Goal: Task Accomplishment & Management: Complete application form

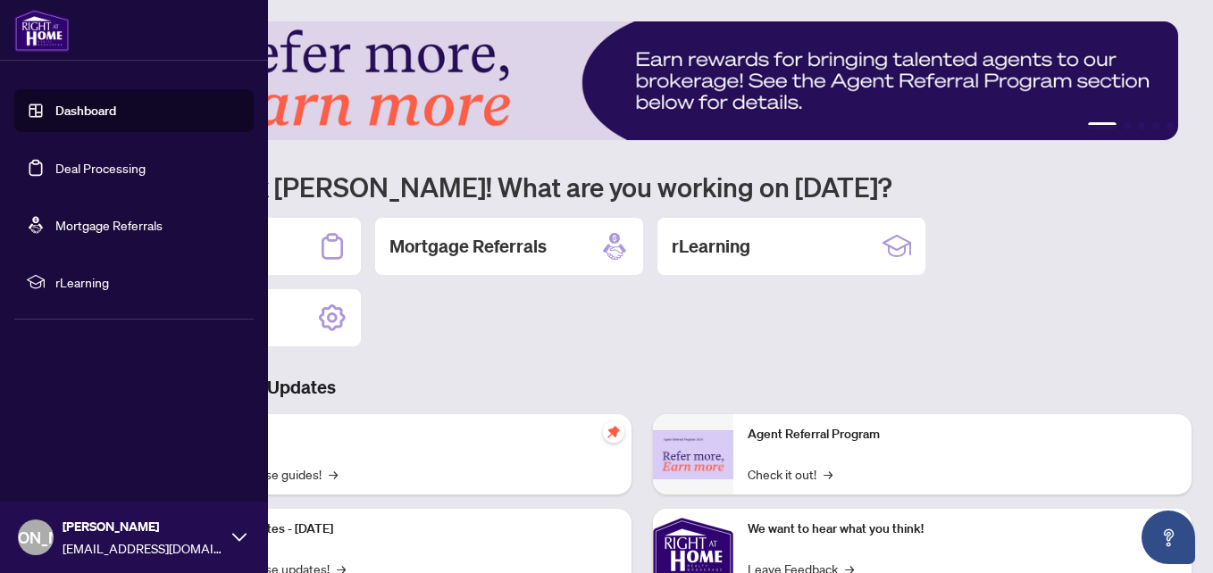
click at [55, 167] on link "Deal Processing" at bounding box center [100, 168] width 90 height 16
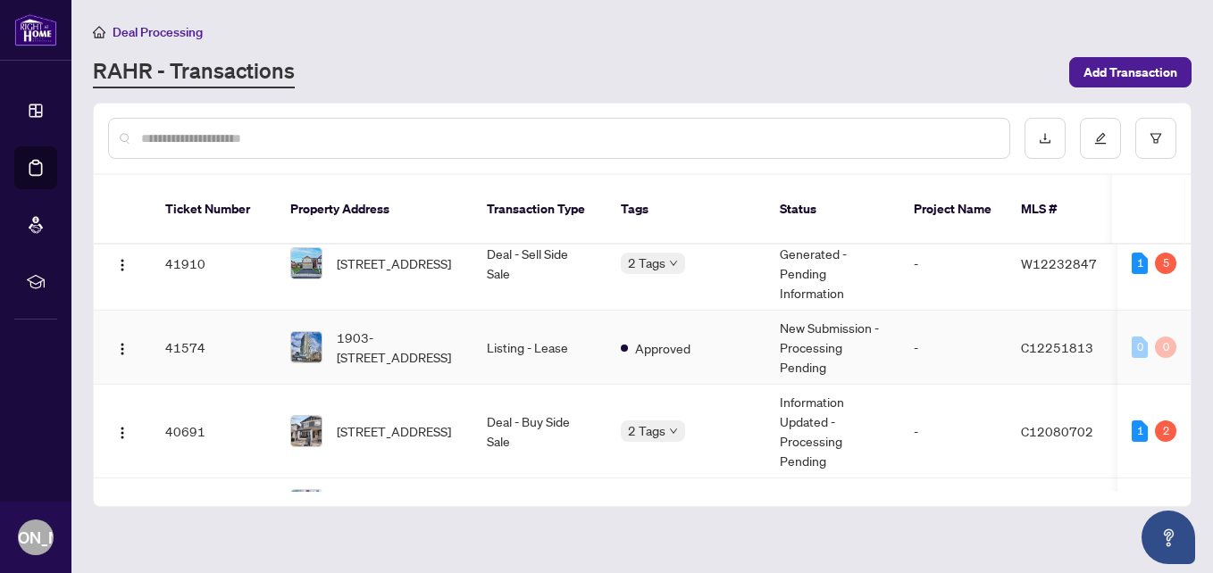
scroll to position [804, 0]
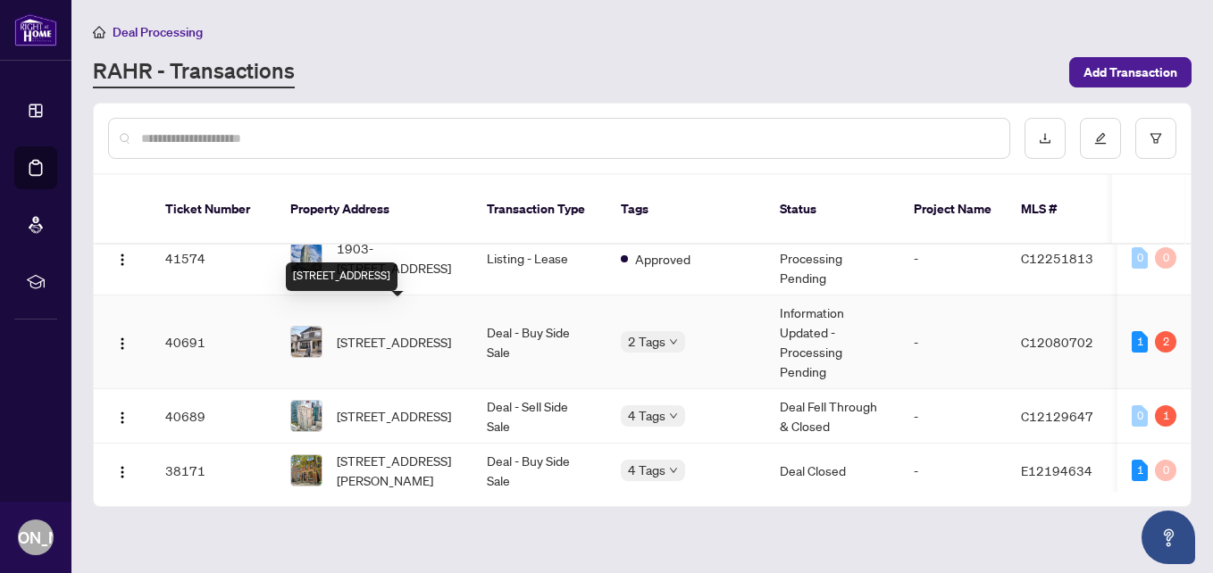
click at [391, 332] on span "[STREET_ADDRESS]" at bounding box center [394, 342] width 114 height 20
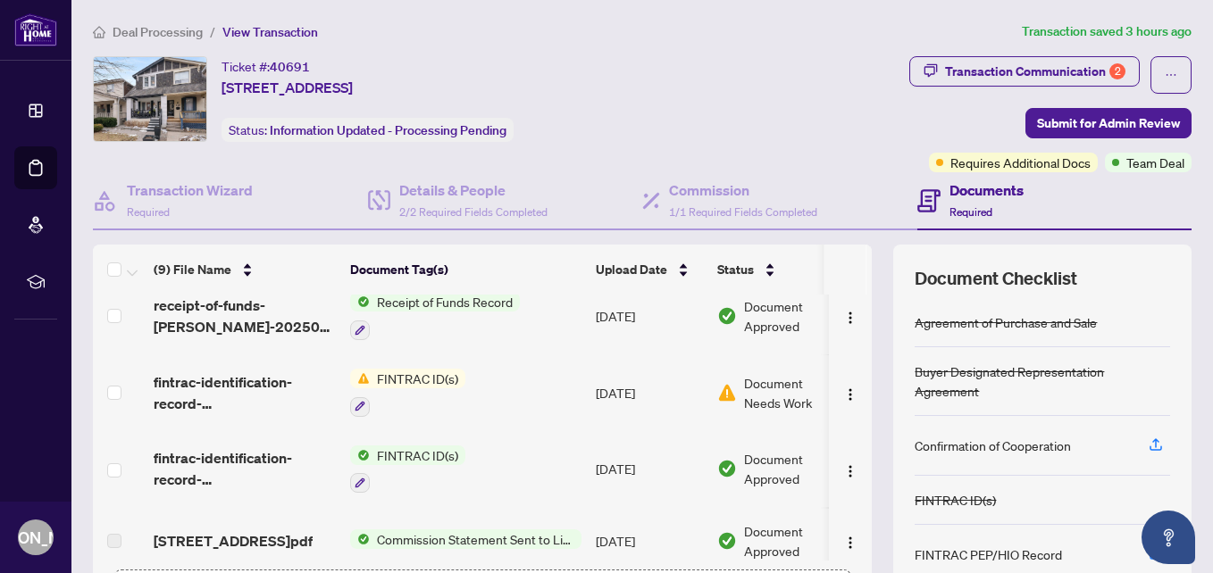
scroll to position [89, 0]
click at [443, 381] on span "FINTRAC ID(s)" at bounding box center [418, 378] width 96 height 20
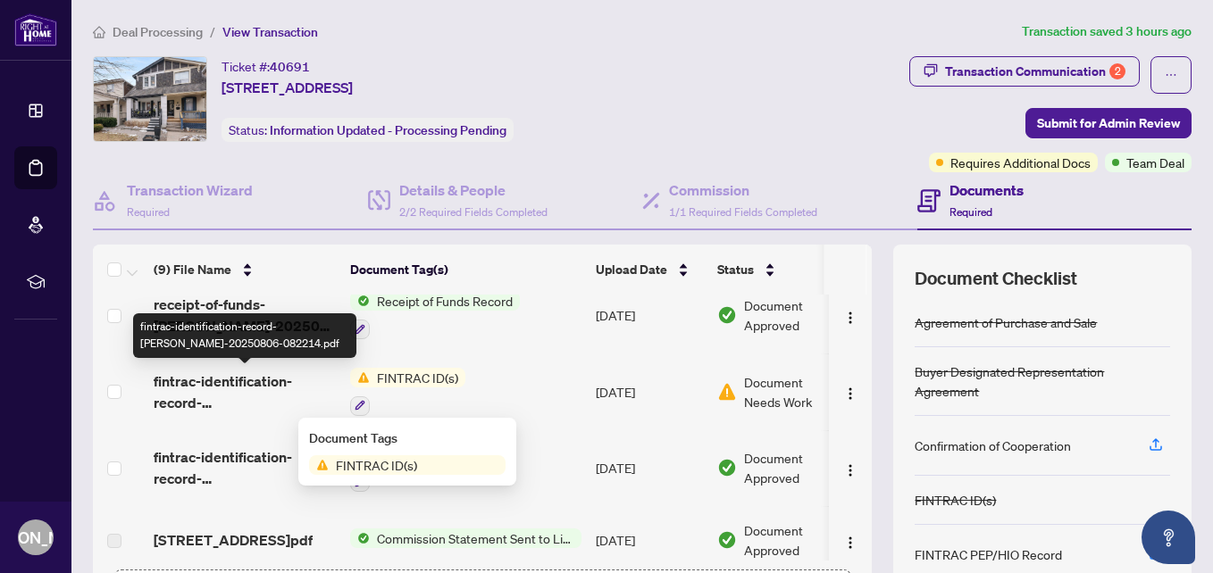
click at [288, 395] on span "fintrac-identification-record-[PERSON_NAME]-20250806-082214.pdf" at bounding box center [245, 392] width 182 height 43
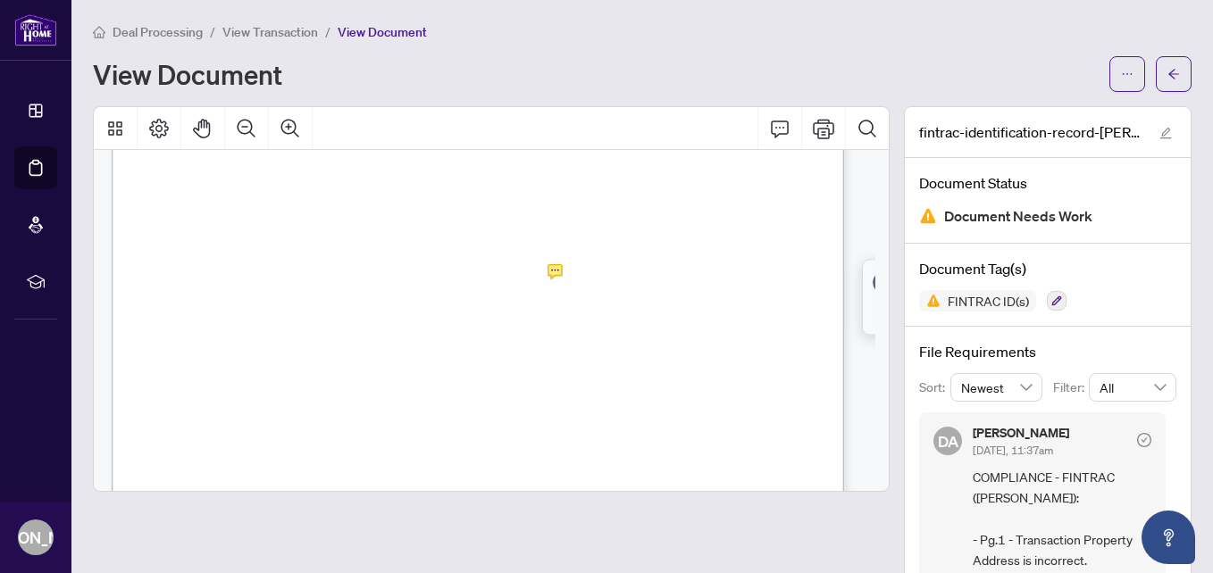
scroll to position [89, 0]
click at [1121, 75] on icon "ellipsis" at bounding box center [1127, 74] width 13 height 13
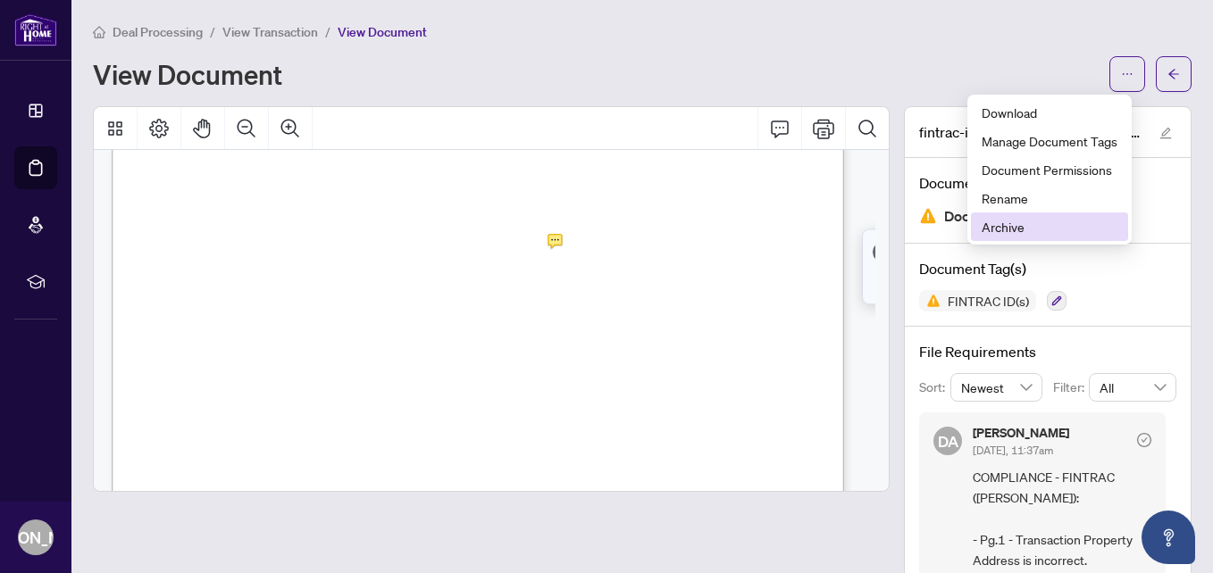
click at [991, 224] on span "Archive" at bounding box center [1049, 227] width 136 height 20
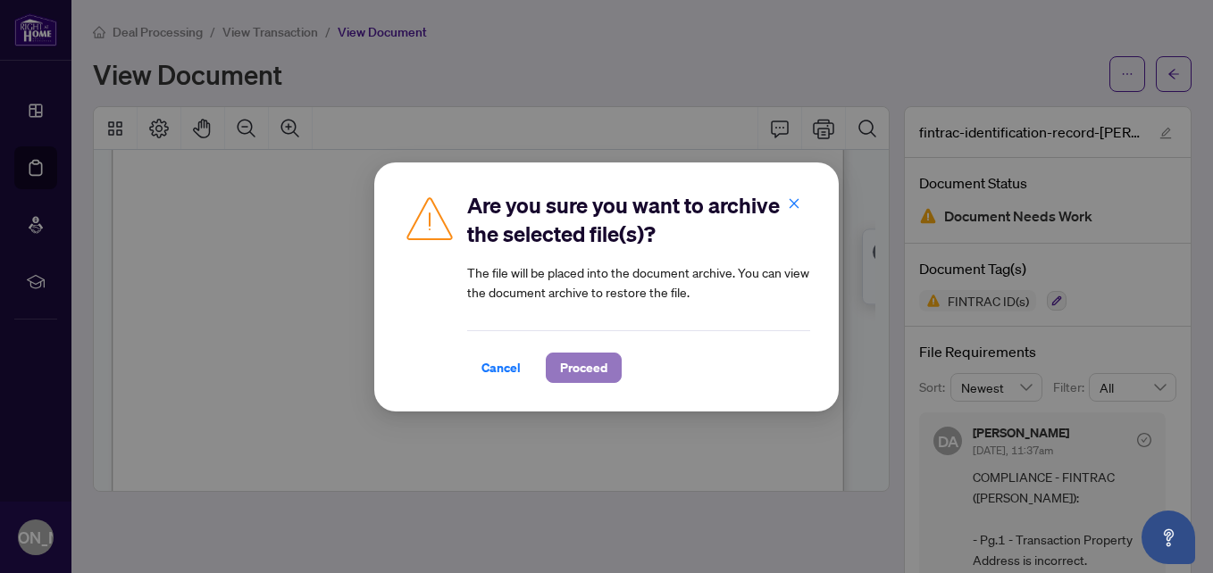
click at [602, 363] on span "Proceed" at bounding box center [583, 368] width 47 height 29
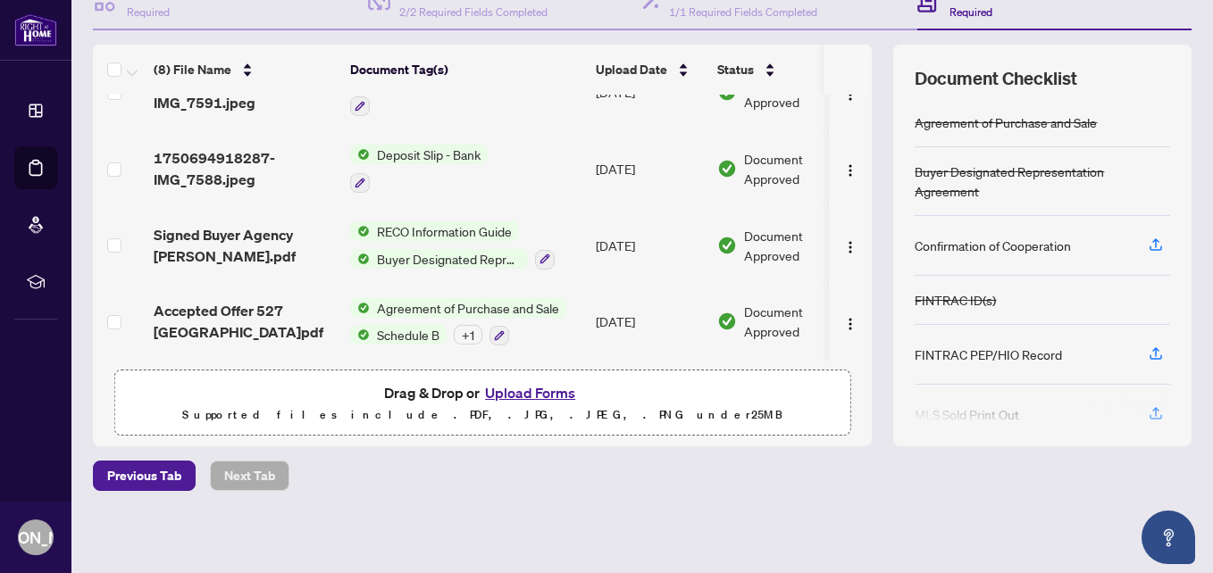
scroll to position [201, 0]
click at [503, 391] on button "Upload Forms" at bounding box center [530, 391] width 101 height 23
click at [508, 391] on button "Upload Forms" at bounding box center [530, 391] width 101 height 23
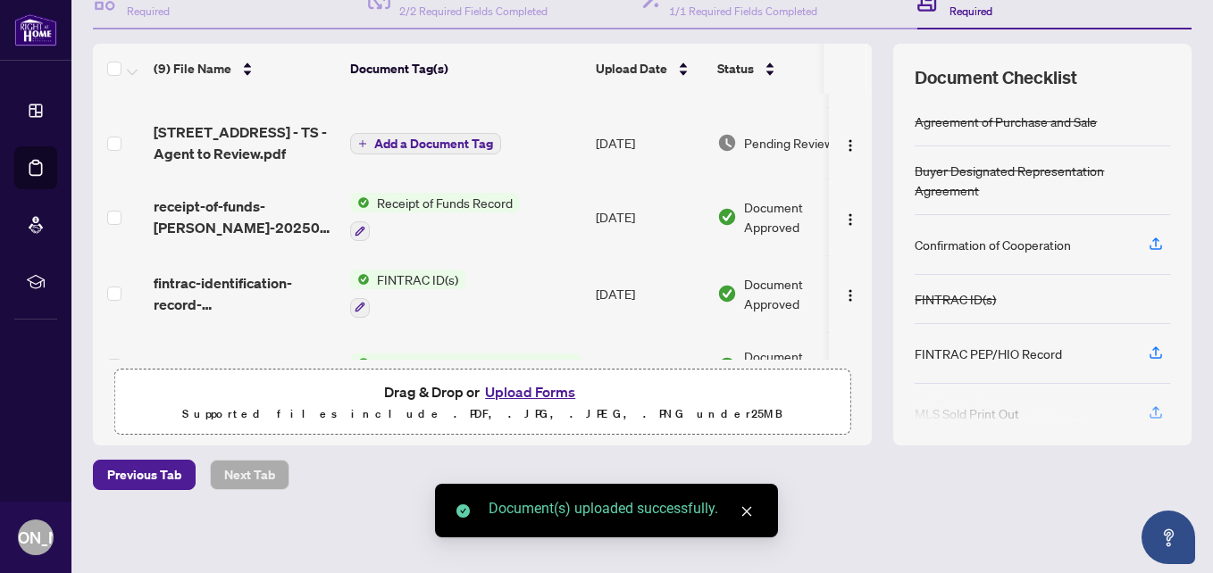
scroll to position [0, 0]
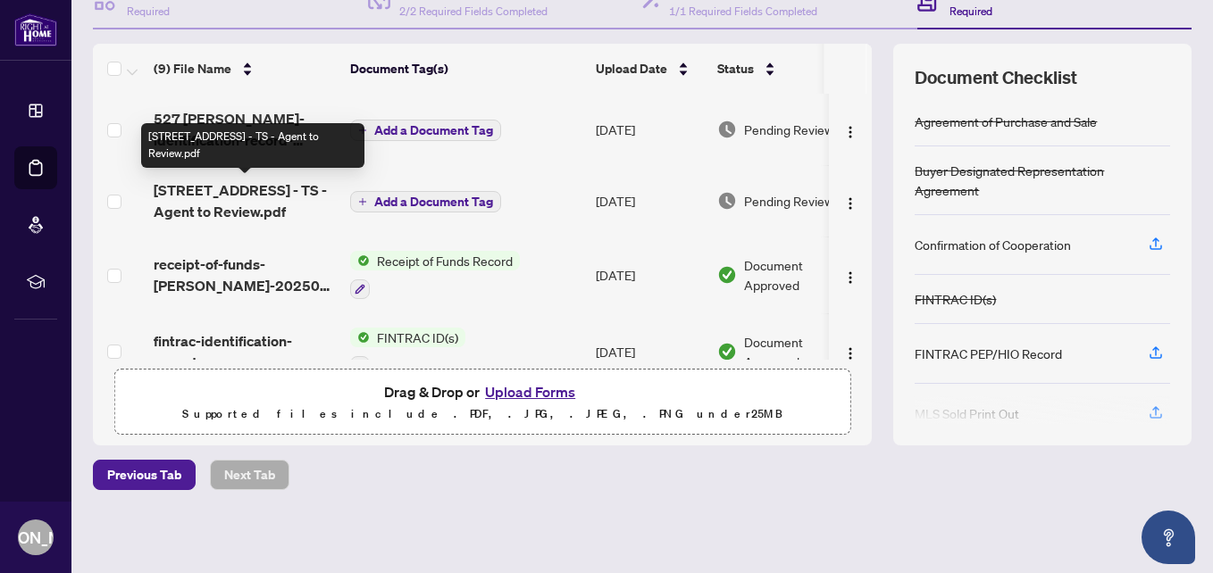
click at [250, 194] on span "[STREET_ADDRESS] - TS - Agent to Review.pdf" at bounding box center [245, 201] width 182 height 43
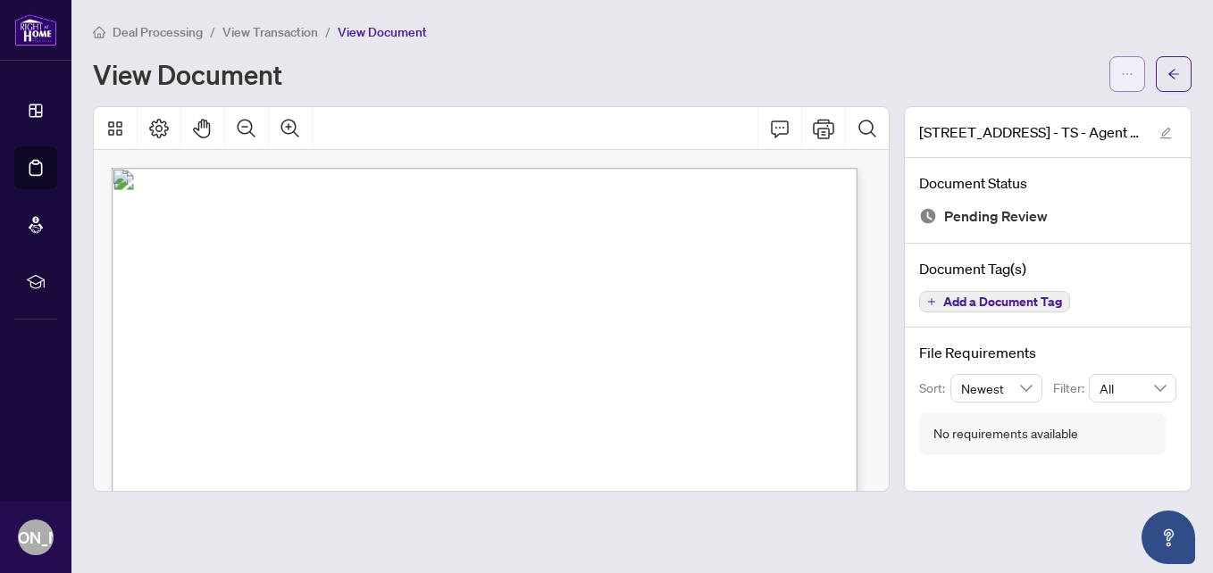
click at [1139, 71] on button "button" at bounding box center [1127, 74] width 36 height 36
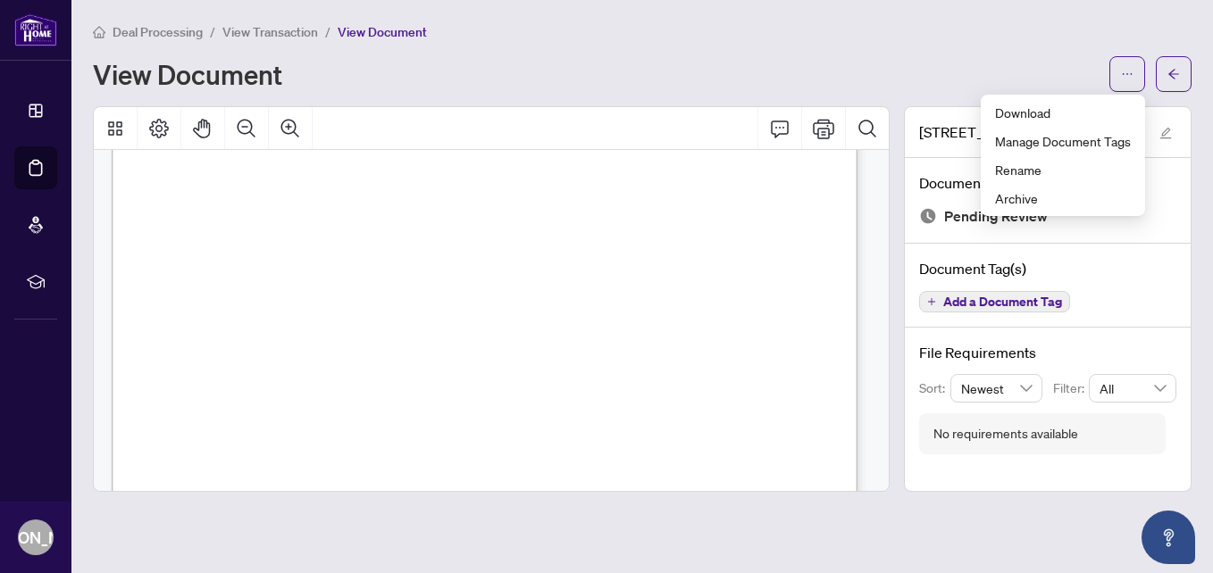
scroll to position [357, 0]
click at [1034, 118] on span "Download" at bounding box center [1063, 113] width 136 height 20
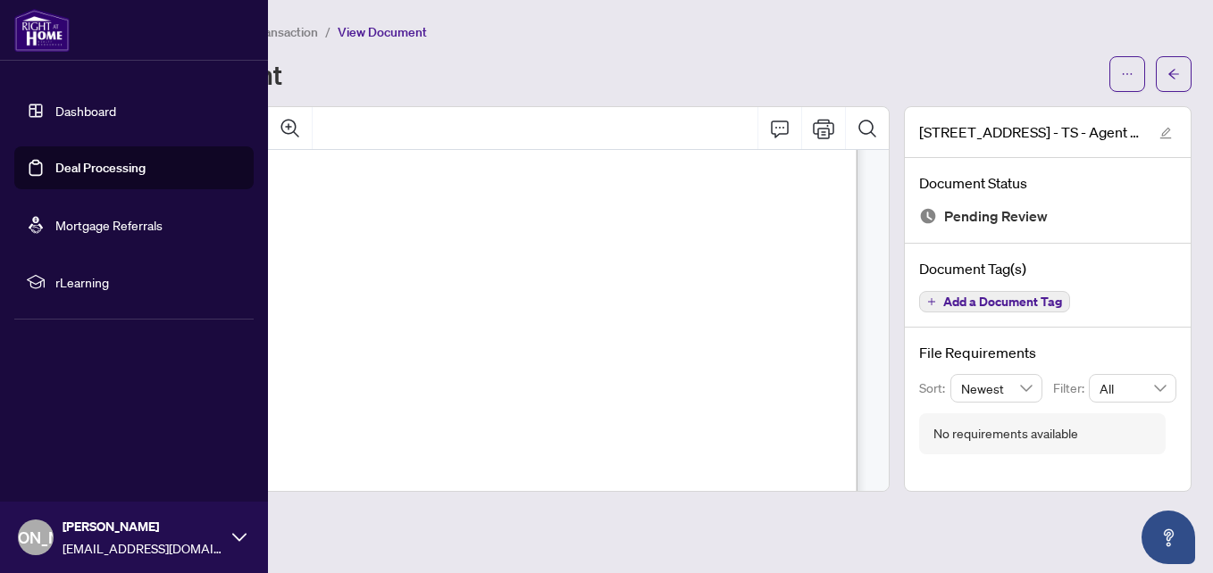
click at [55, 167] on link "Deal Processing" at bounding box center [100, 168] width 90 height 16
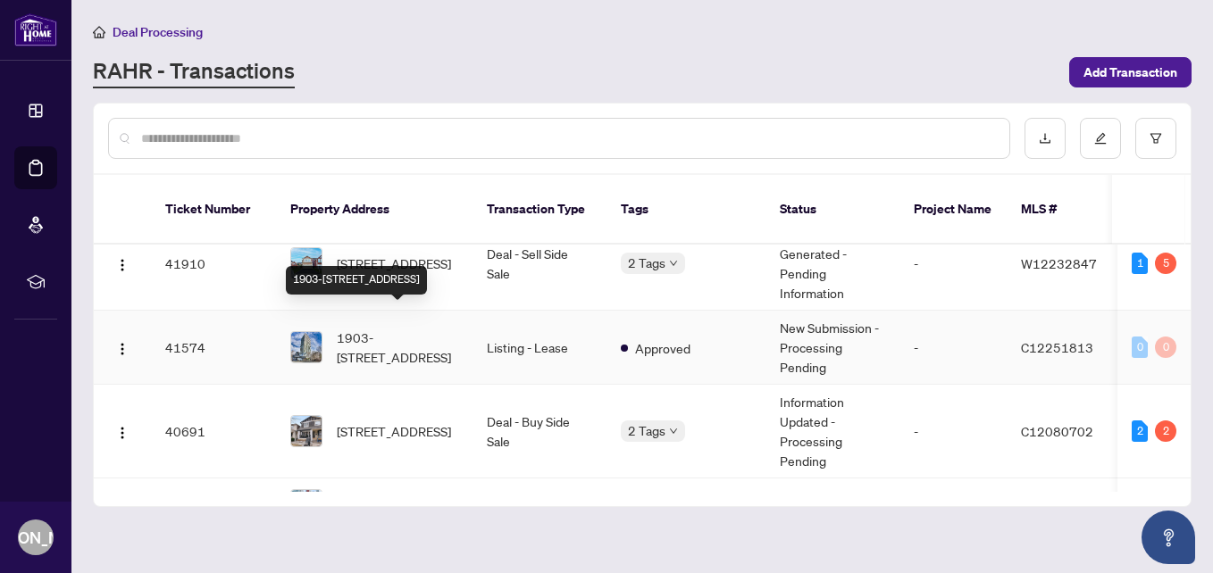
scroll to position [804, 0]
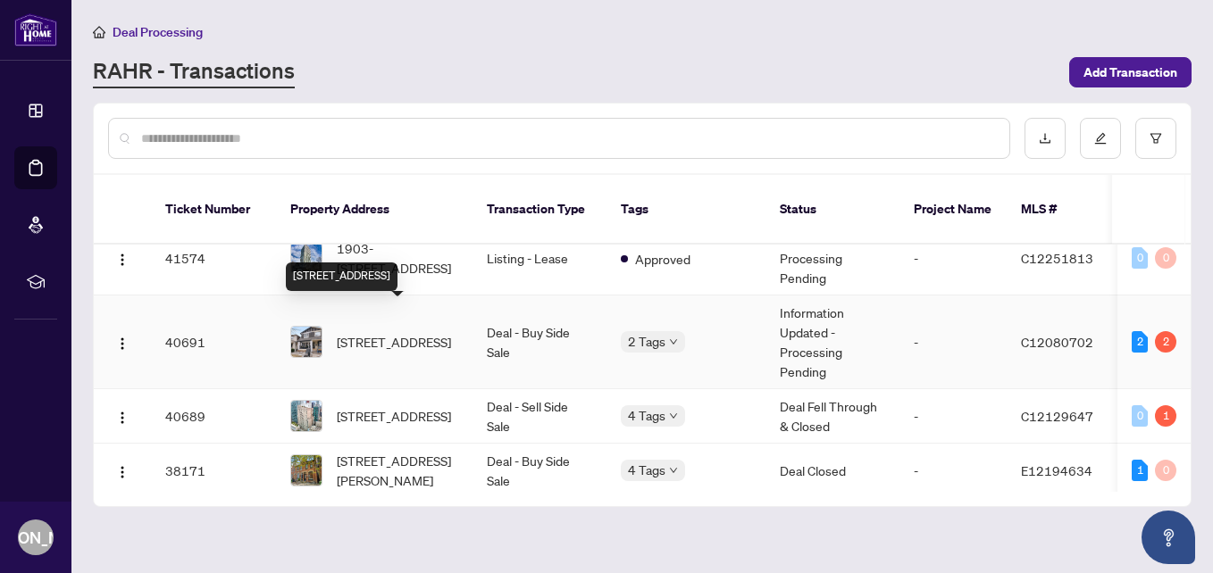
click at [393, 332] on span "[STREET_ADDRESS]" at bounding box center [394, 342] width 114 height 20
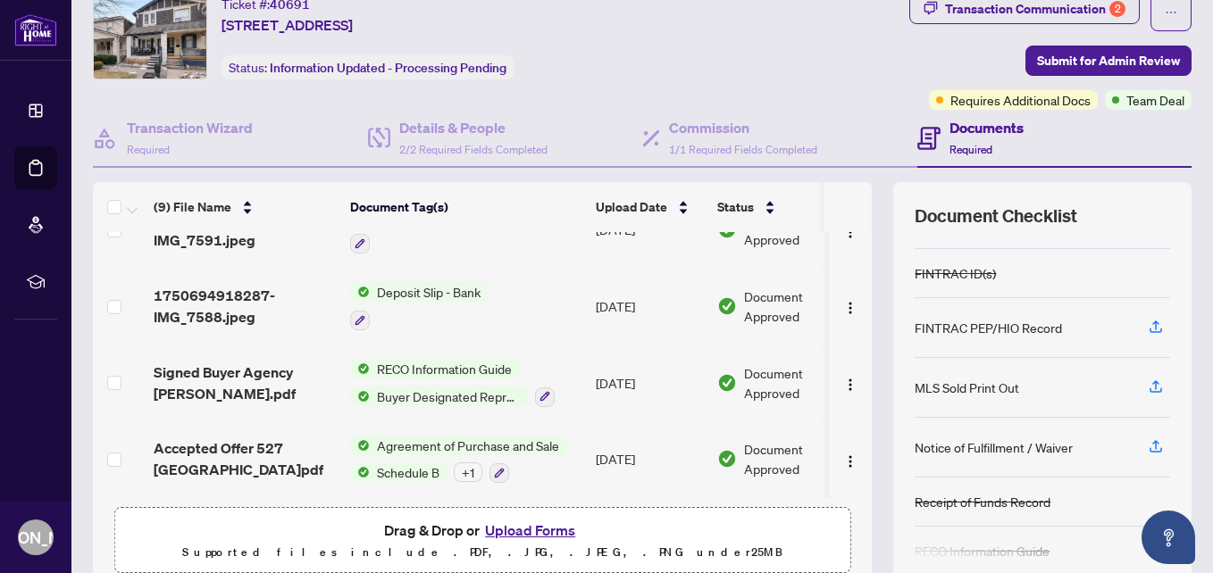
scroll to position [89, 0]
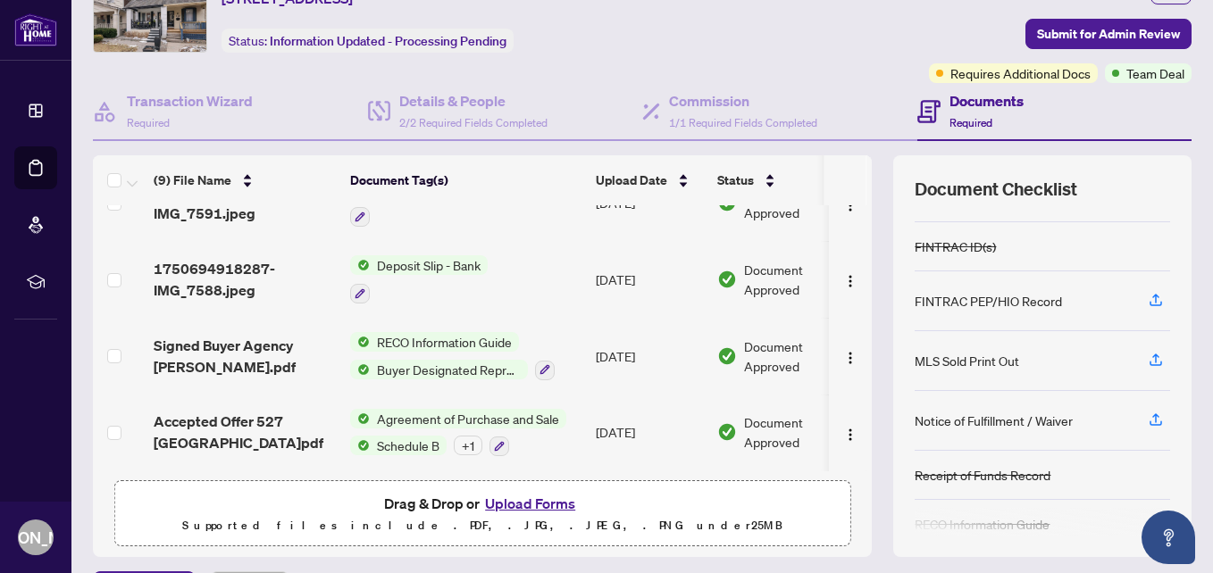
click at [499, 502] on button "Upload Forms" at bounding box center [530, 503] width 101 height 23
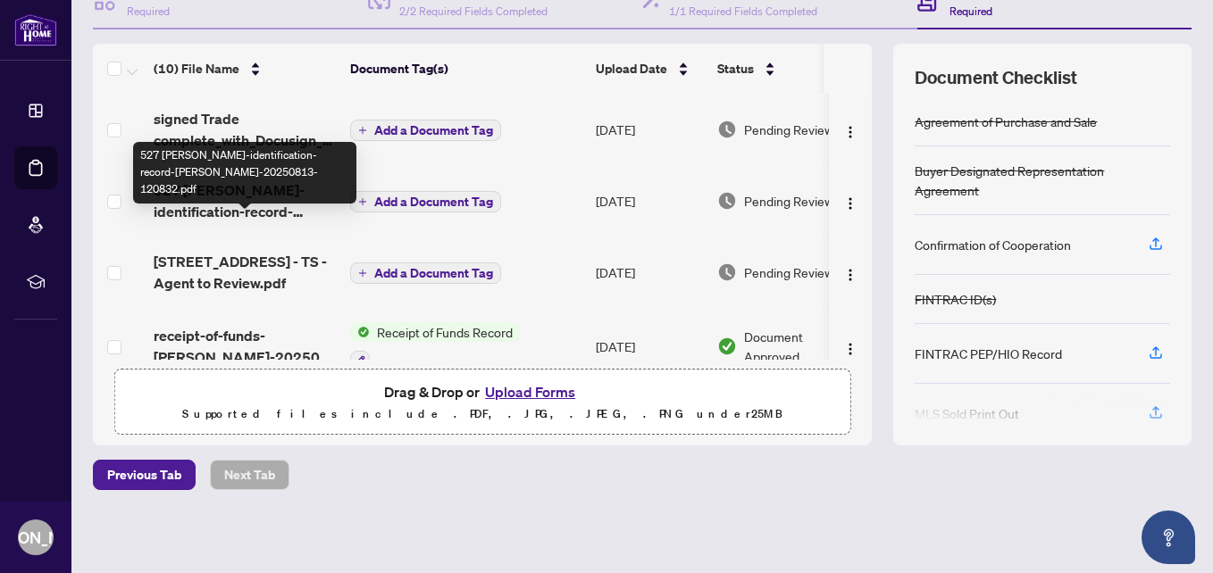
scroll to position [112, 0]
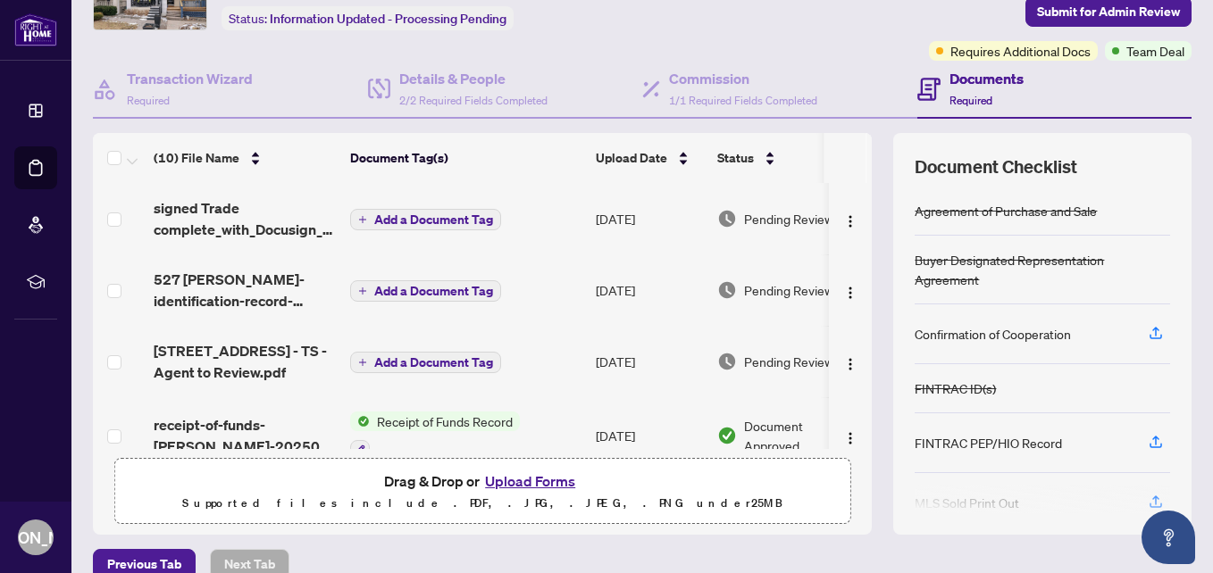
click at [495, 484] on button "Upload Forms" at bounding box center [530, 481] width 101 height 23
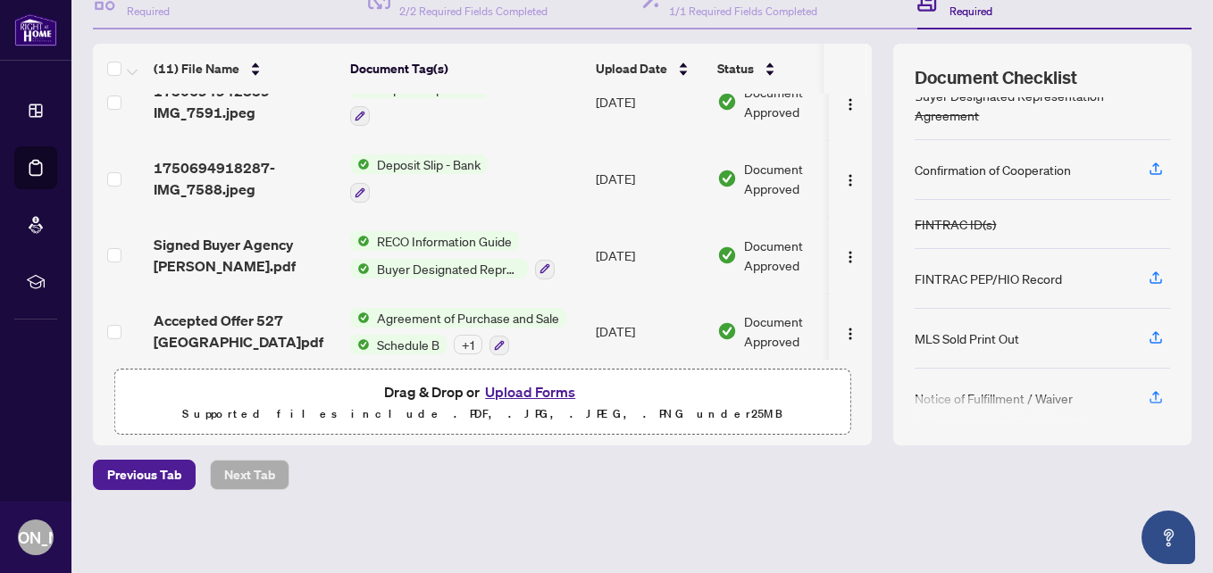
scroll to position [551, 0]
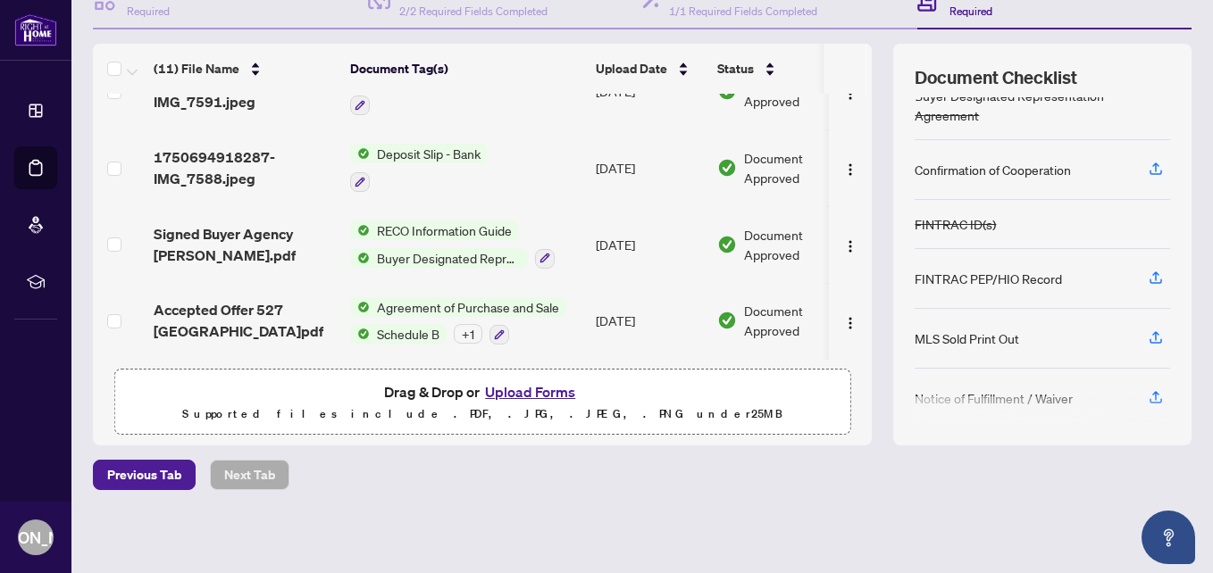
click at [495, 397] on button "Upload Forms" at bounding box center [530, 391] width 101 height 23
click at [509, 388] on button "Upload Forms" at bounding box center [530, 391] width 101 height 23
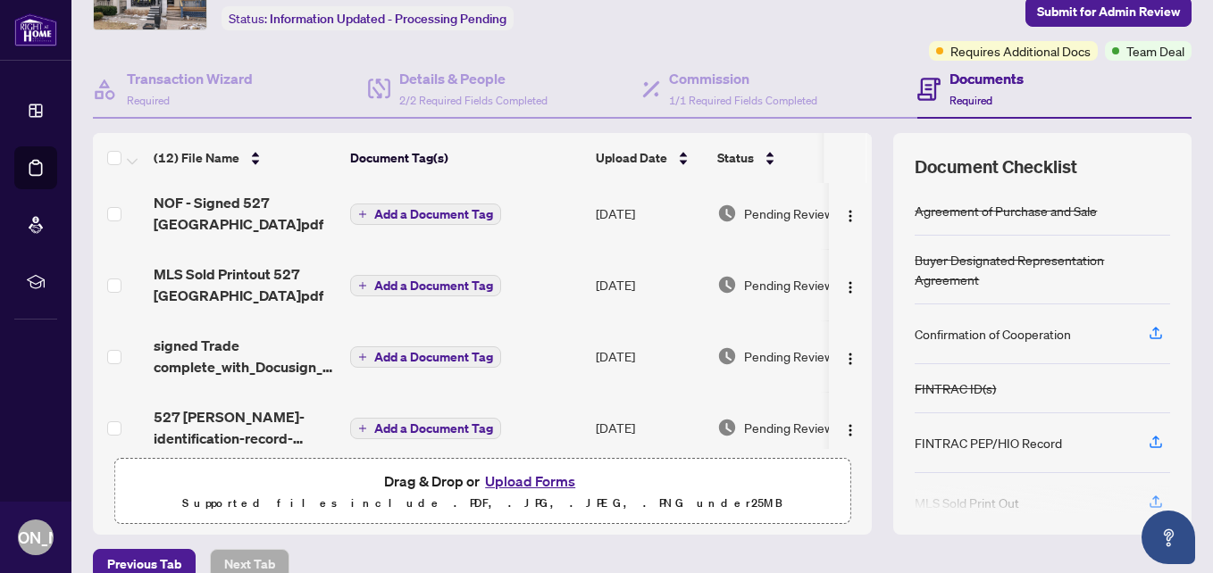
scroll to position [0, 0]
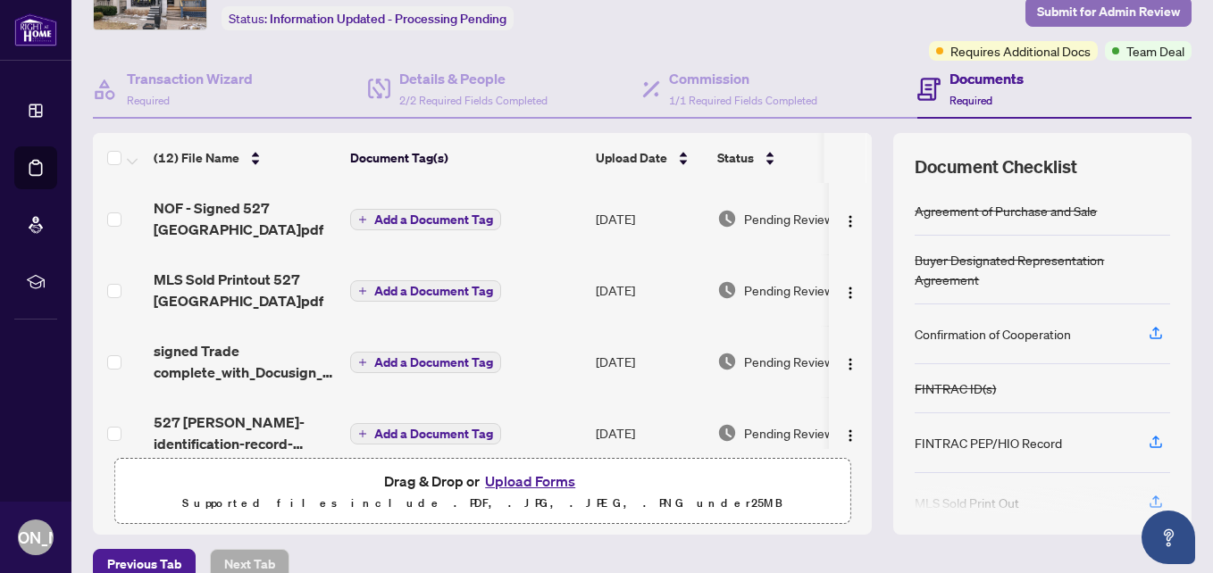
click at [1037, 6] on span "Submit for Admin Review" at bounding box center [1108, 11] width 143 height 29
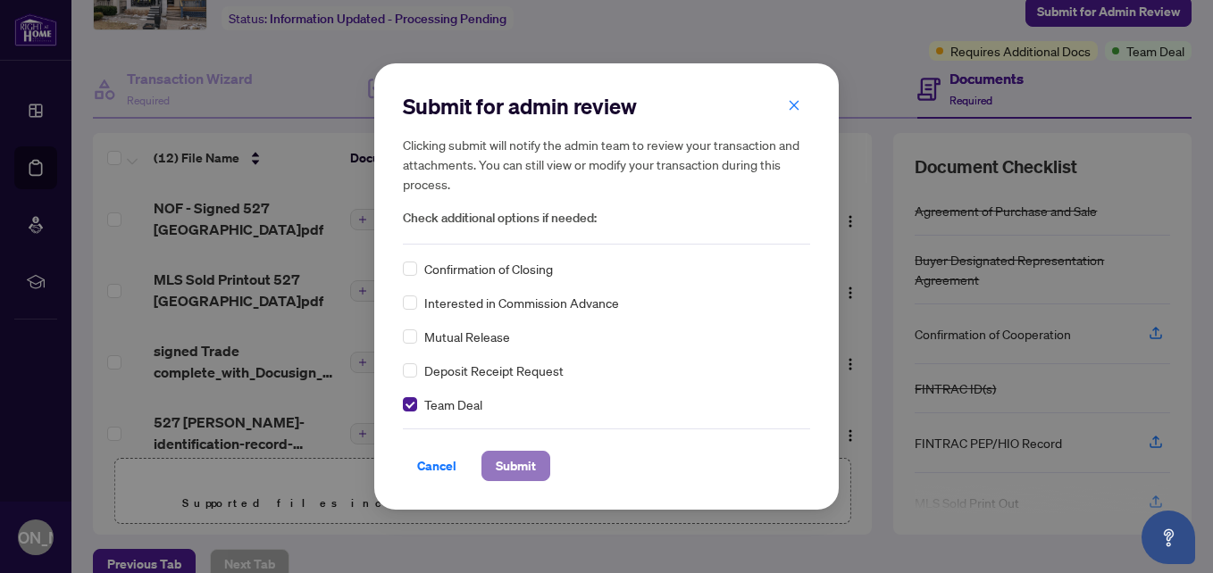
click at [496, 463] on span "Submit" at bounding box center [516, 466] width 40 height 29
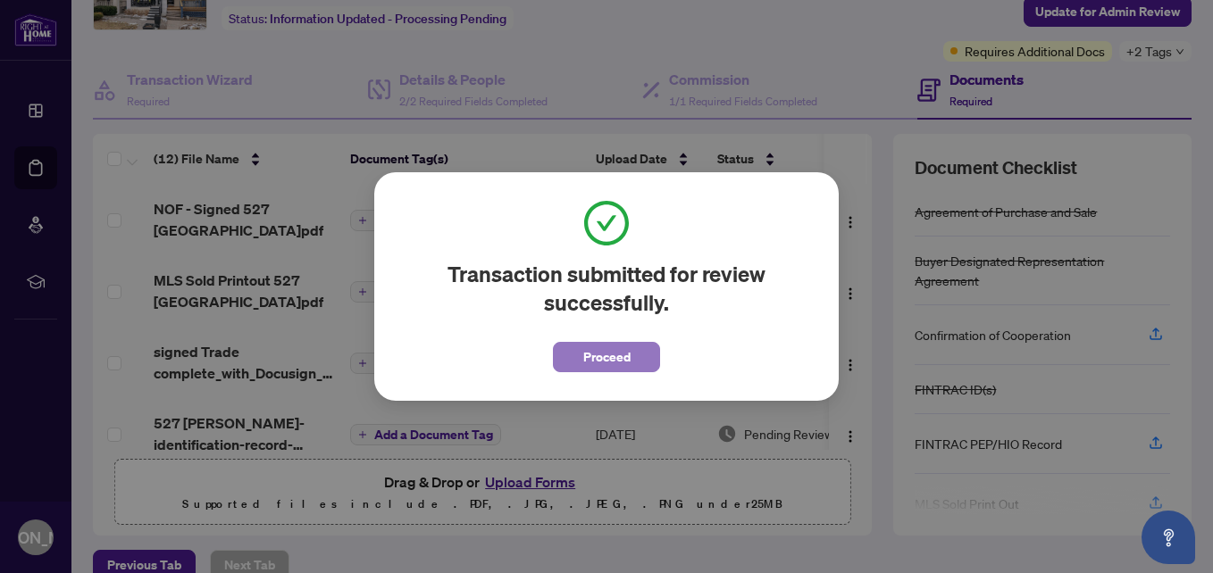
click at [580, 361] on button "Proceed" at bounding box center [606, 357] width 107 height 30
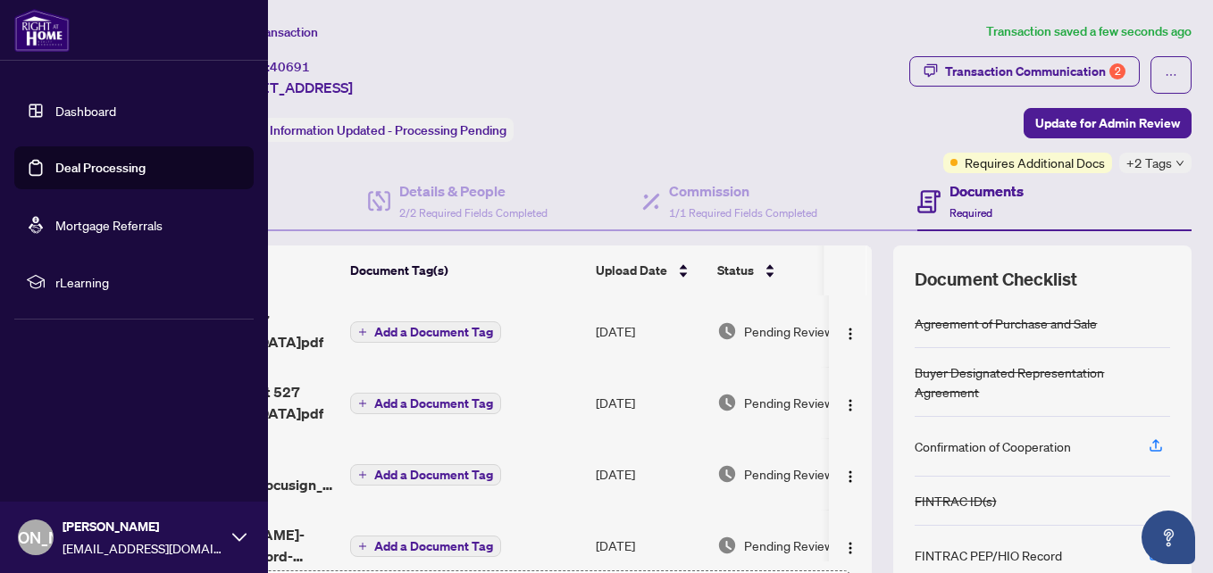
click at [55, 166] on link "Deal Processing" at bounding box center [100, 168] width 90 height 16
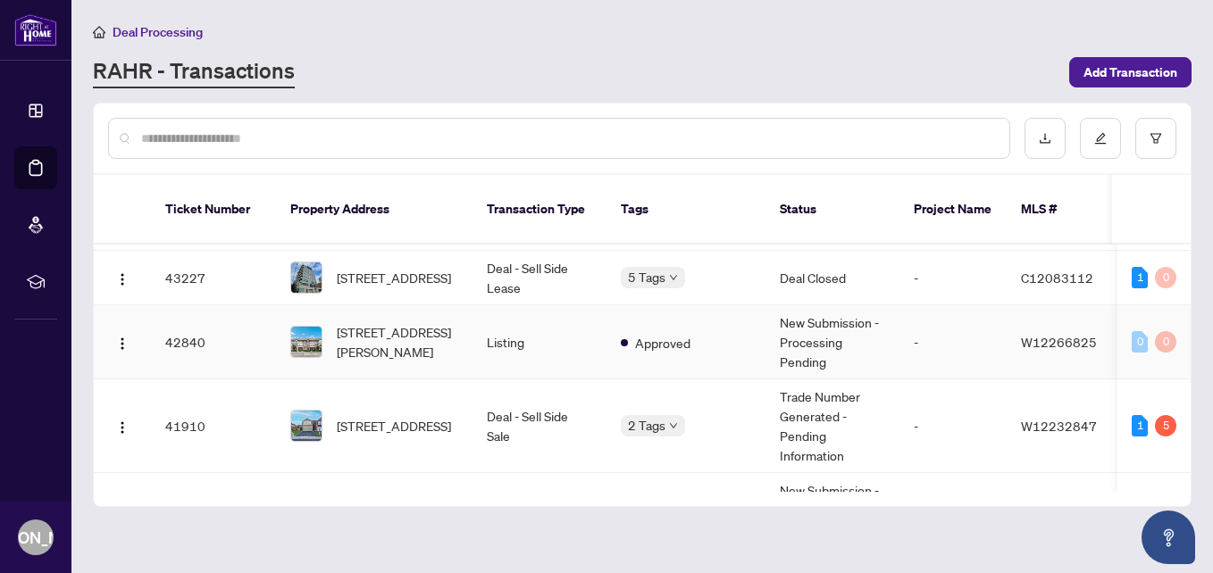
scroll to position [625, 0]
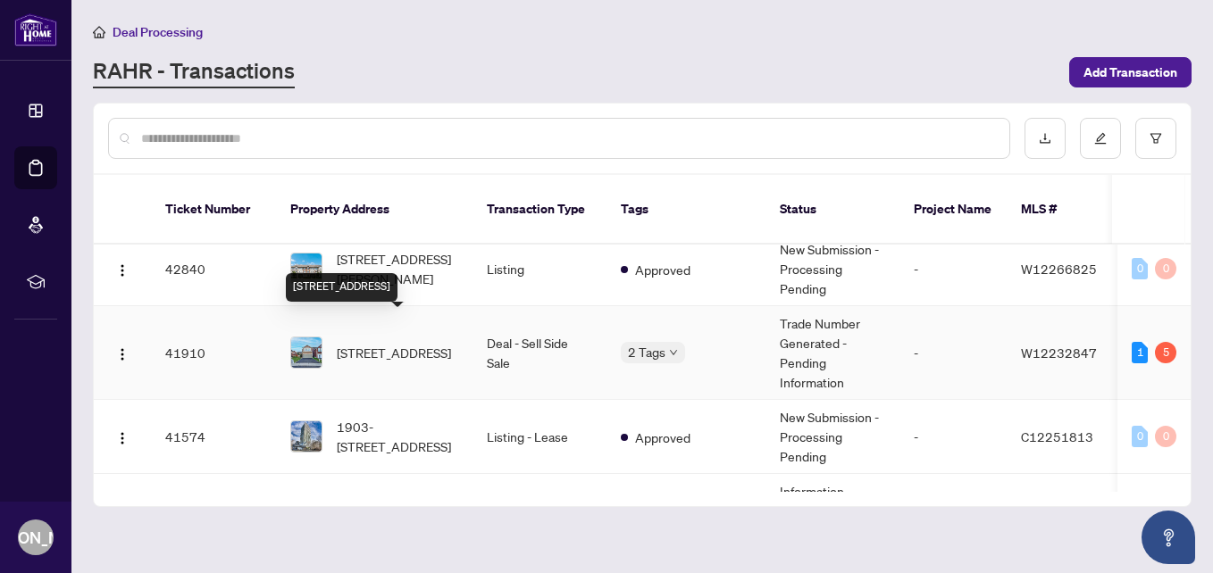
click at [377, 343] on span "[STREET_ADDRESS]" at bounding box center [394, 353] width 114 height 20
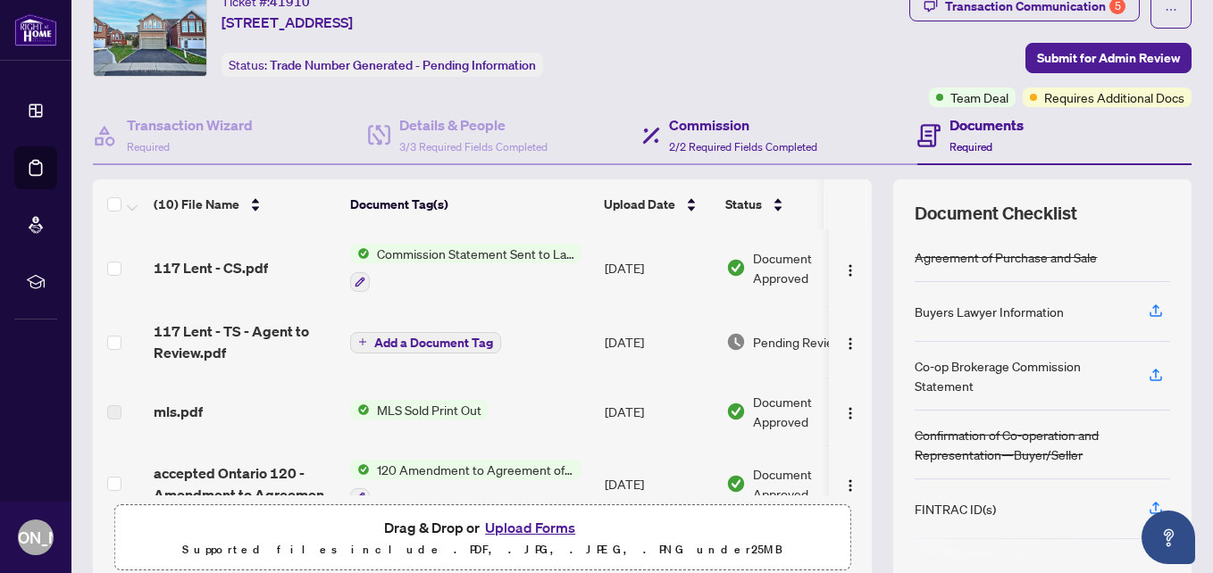
scroll to position [89, 0]
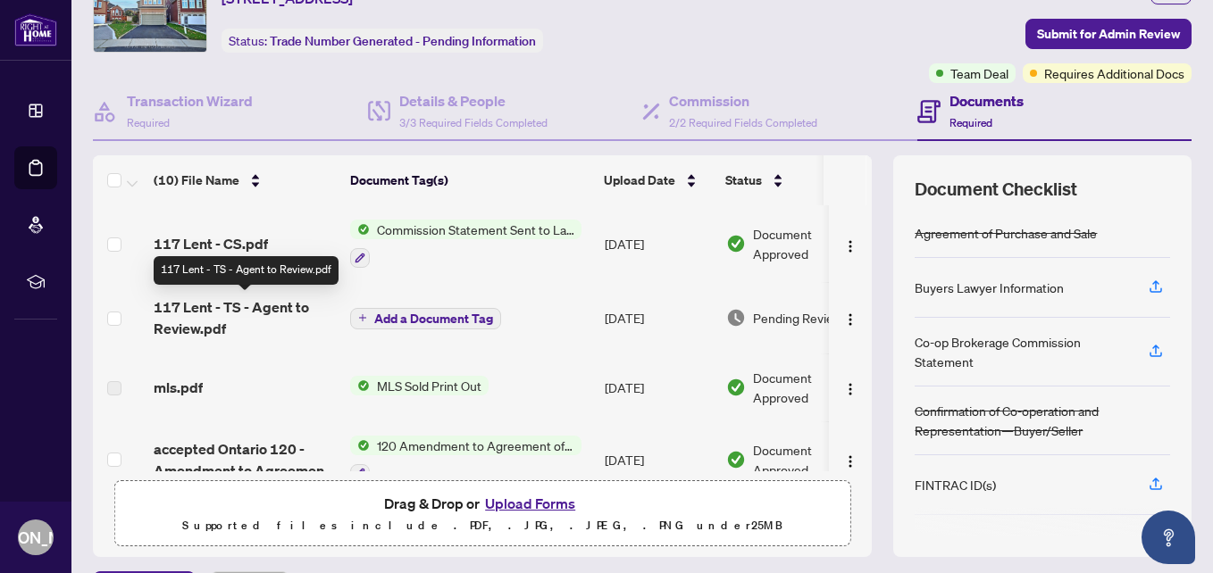
click at [184, 311] on span "117 Lent - TS - Agent to Review.pdf" at bounding box center [245, 318] width 182 height 43
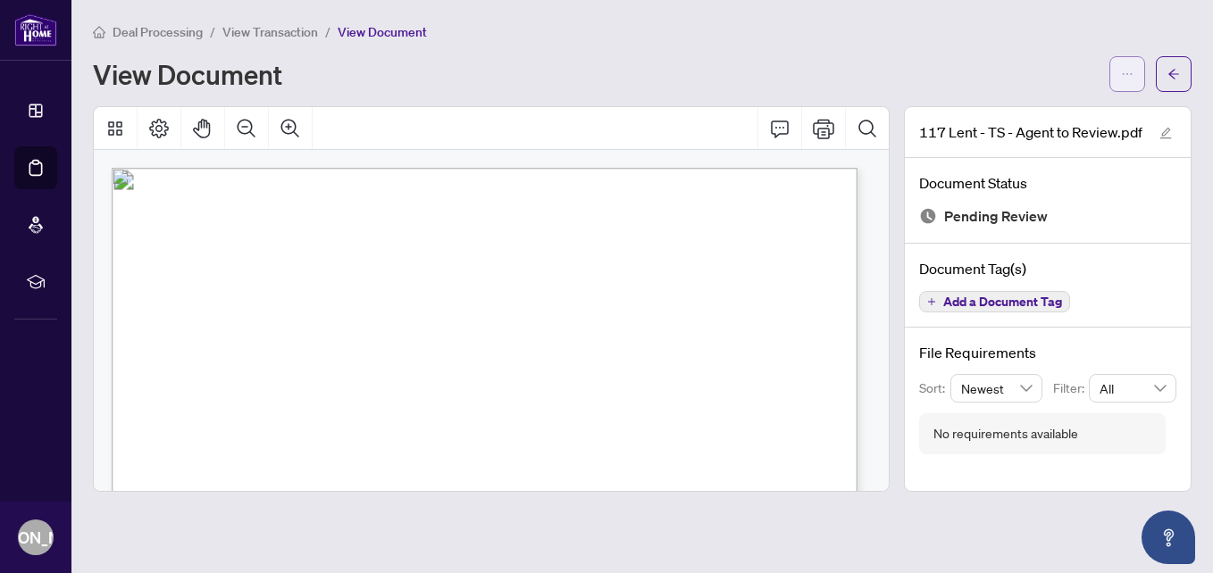
click at [1128, 65] on span "button" at bounding box center [1127, 74] width 13 height 29
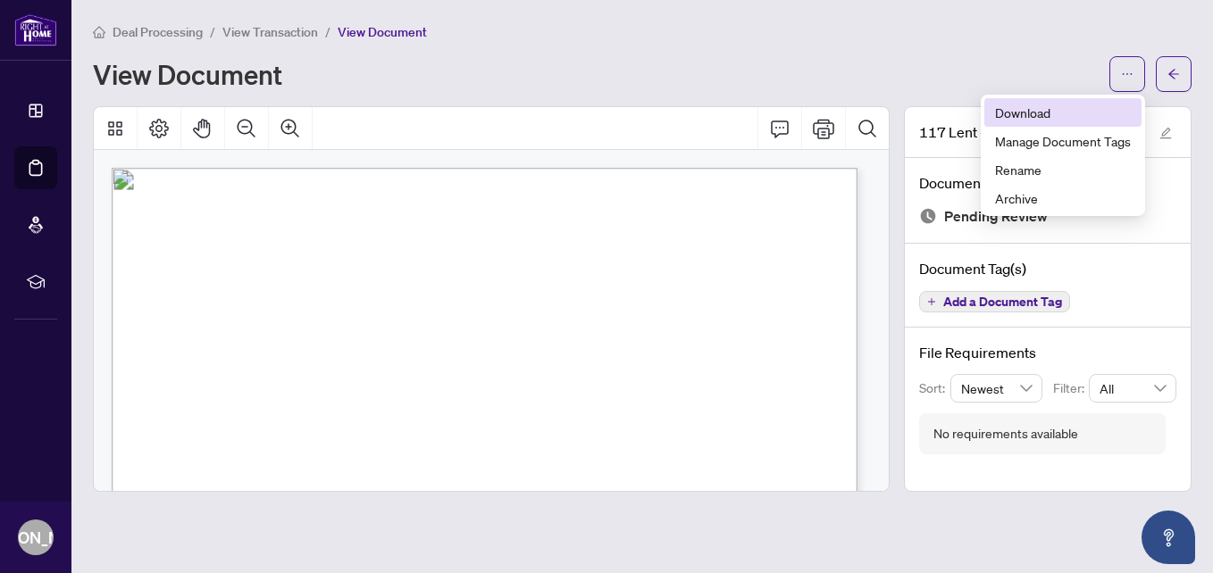
click at [1035, 109] on span "Download" at bounding box center [1063, 113] width 136 height 20
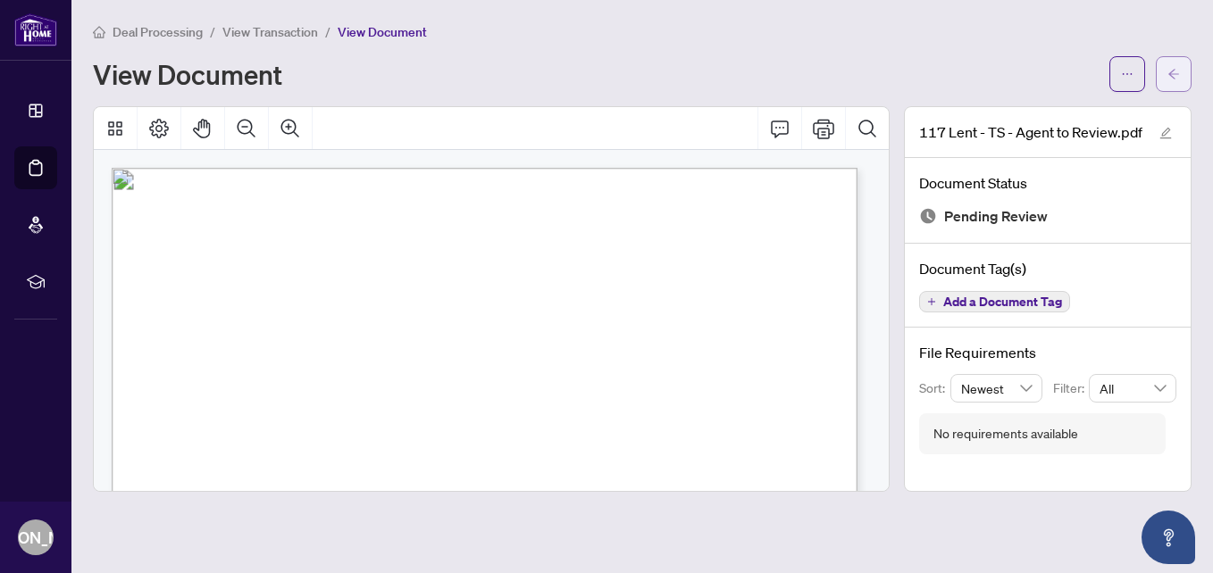
click at [1177, 71] on icon "arrow-left" at bounding box center [1173, 74] width 13 height 13
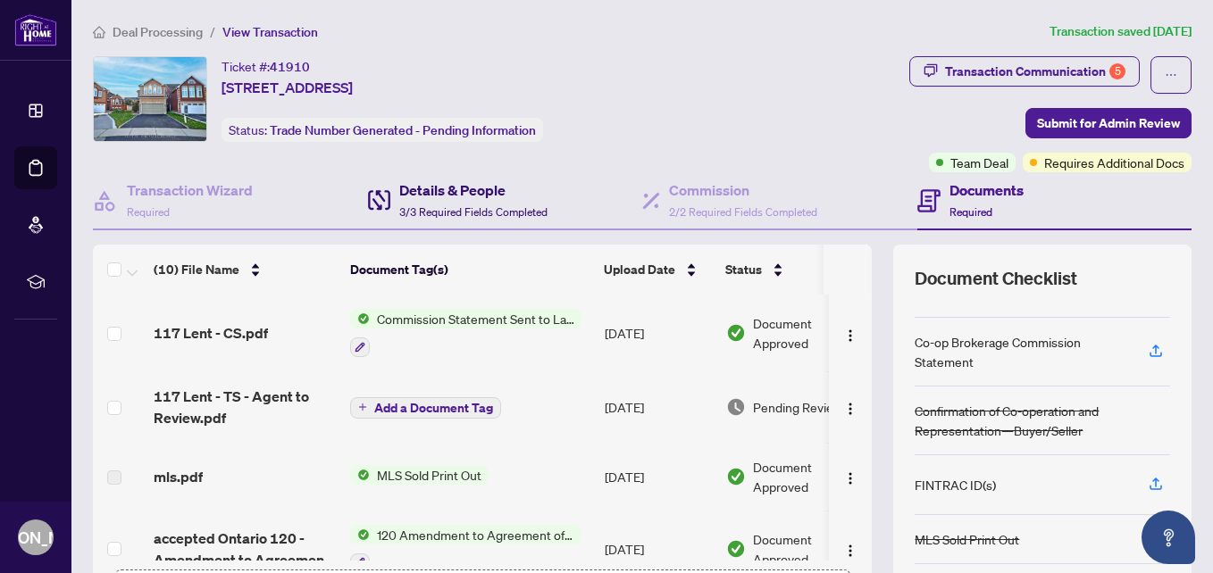
click at [454, 191] on h4 "Details & People" at bounding box center [473, 190] width 148 height 21
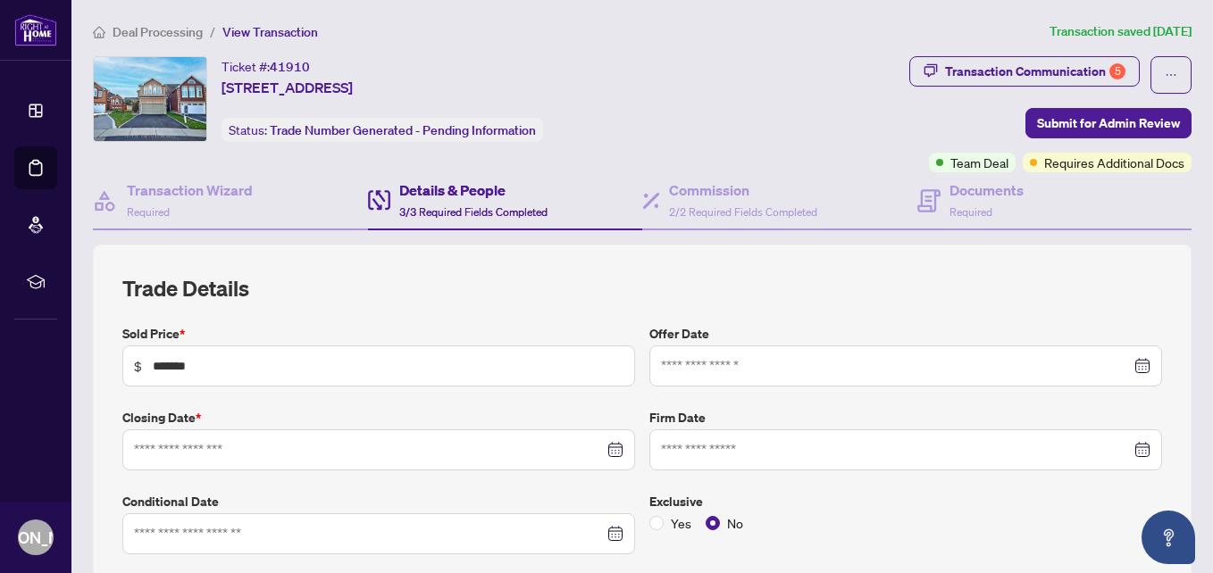
type input "**********"
click at [965, 190] on h4 "Documents" at bounding box center [986, 190] width 74 height 21
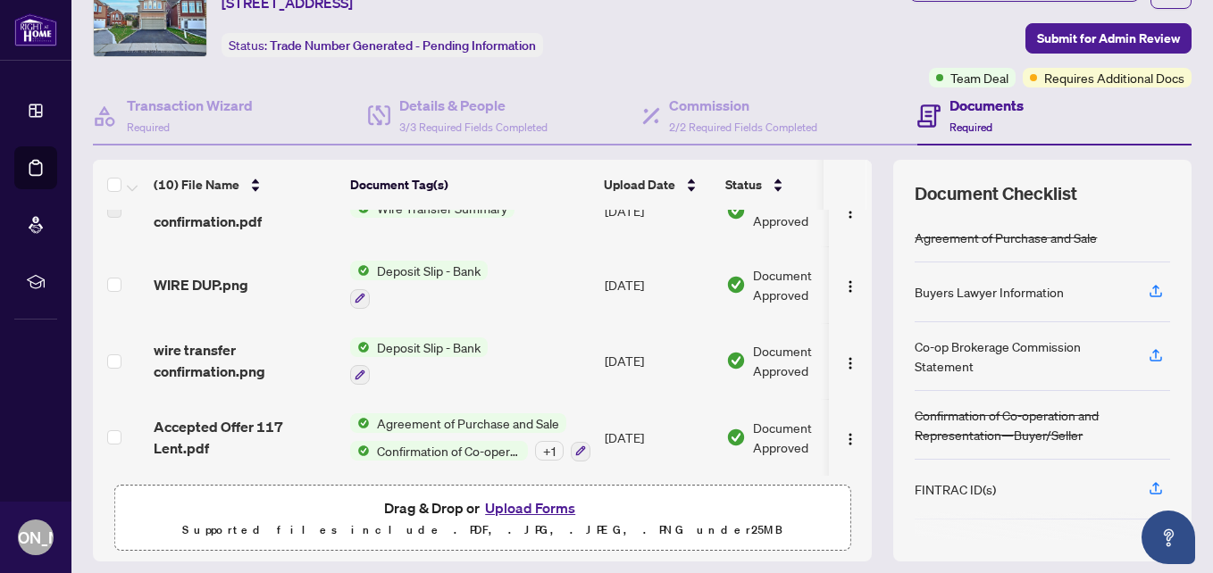
scroll to position [201, 0]
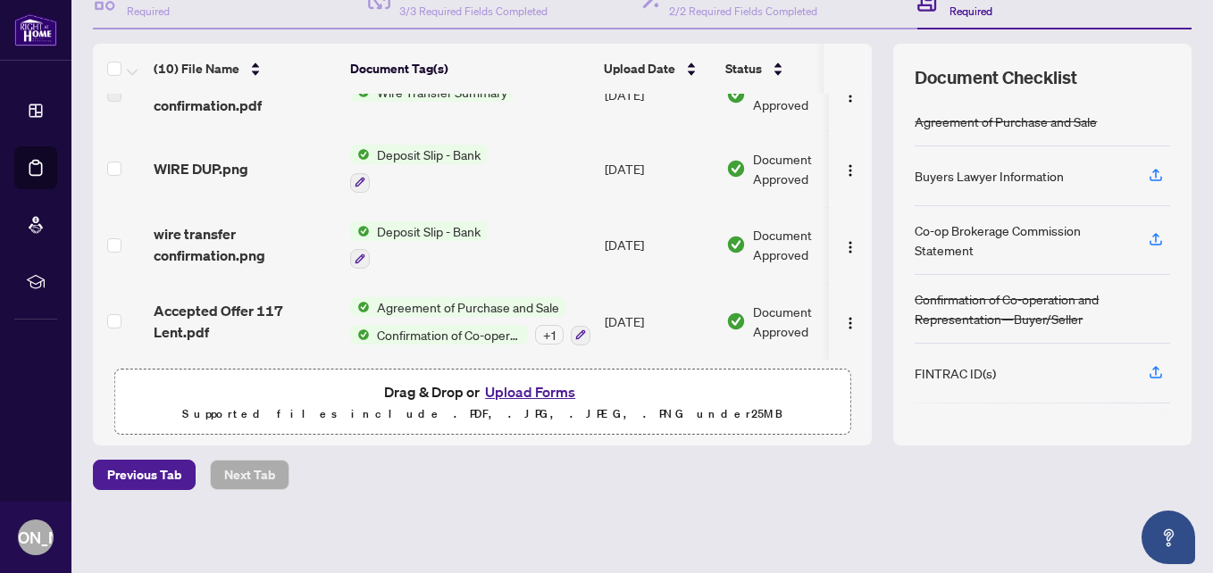
click at [512, 390] on button "Upload Forms" at bounding box center [530, 391] width 101 height 23
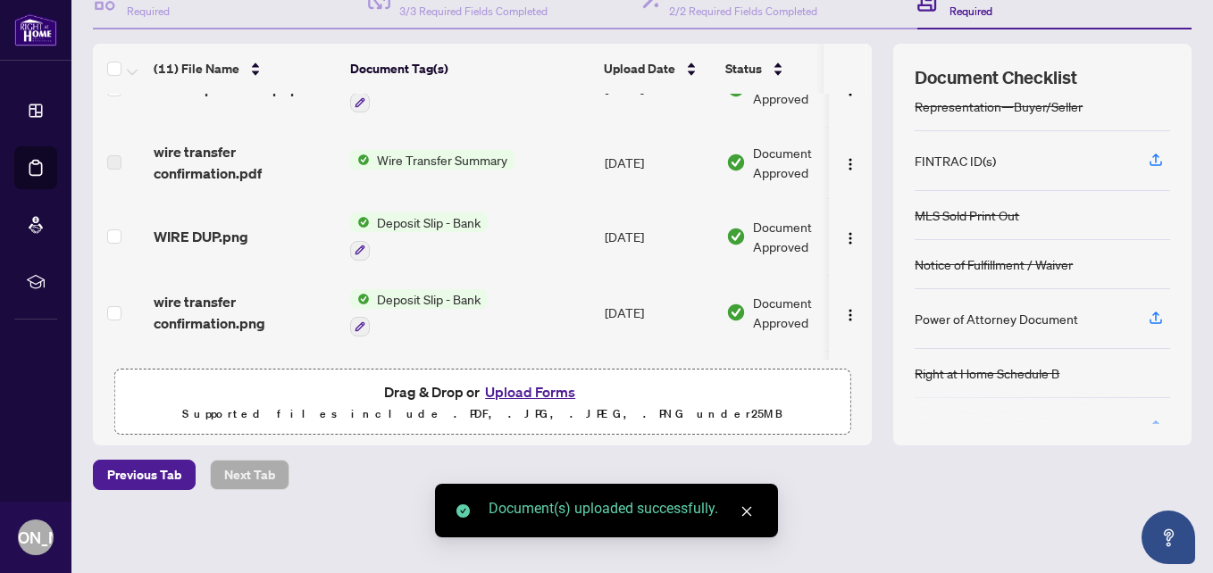
scroll to position [253, 0]
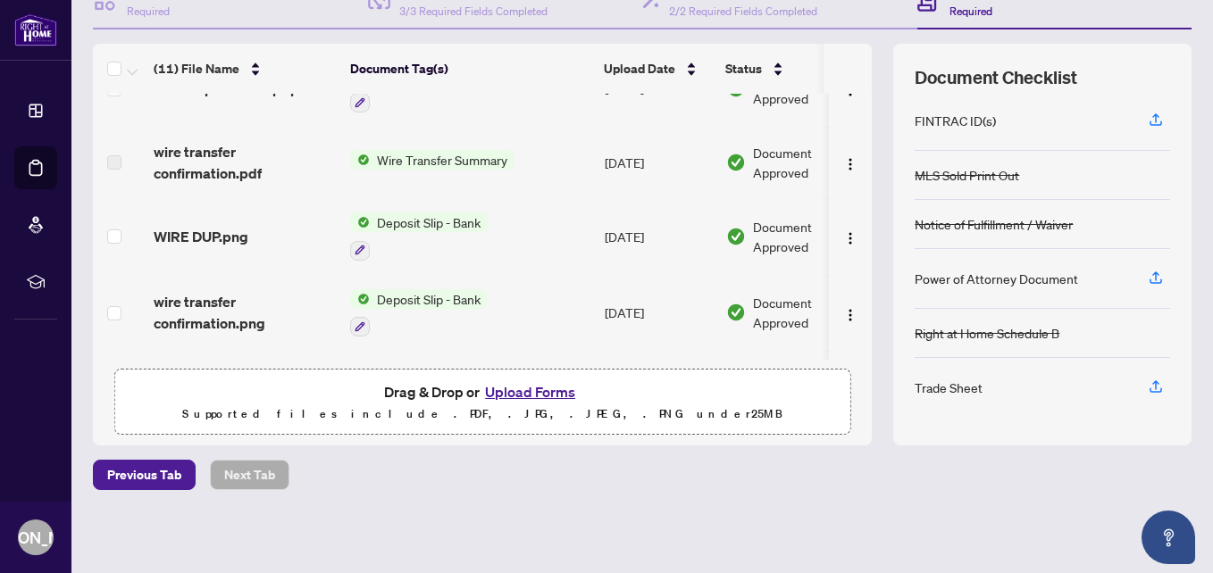
click at [535, 392] on button "Upload Forms" at bounding box center [530, 391] width 101 height 23
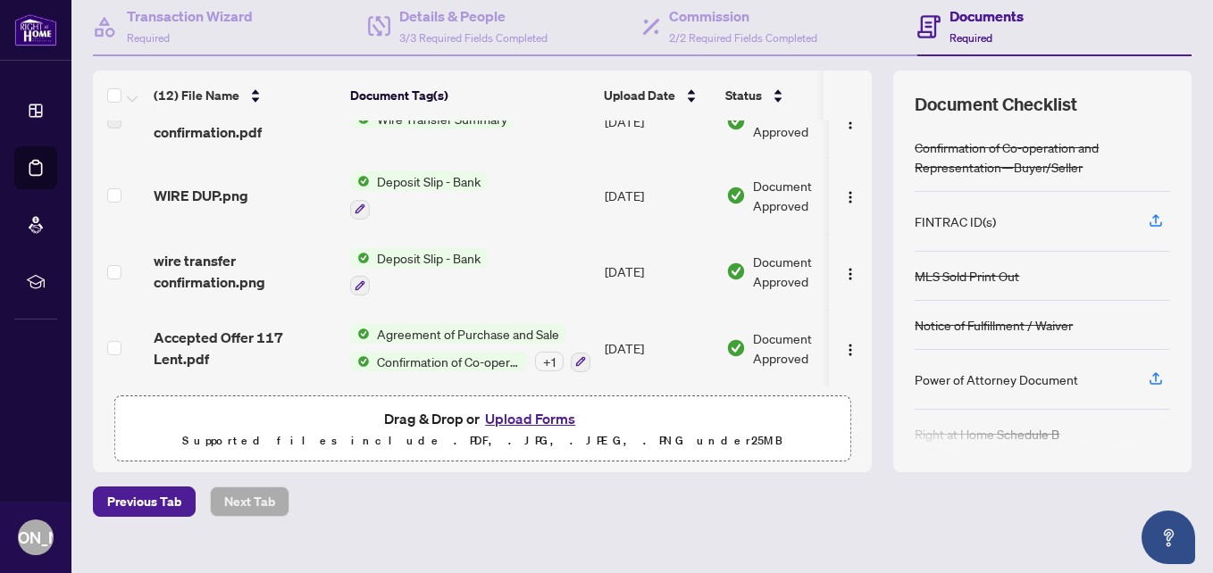
scroll to position [201, 0]
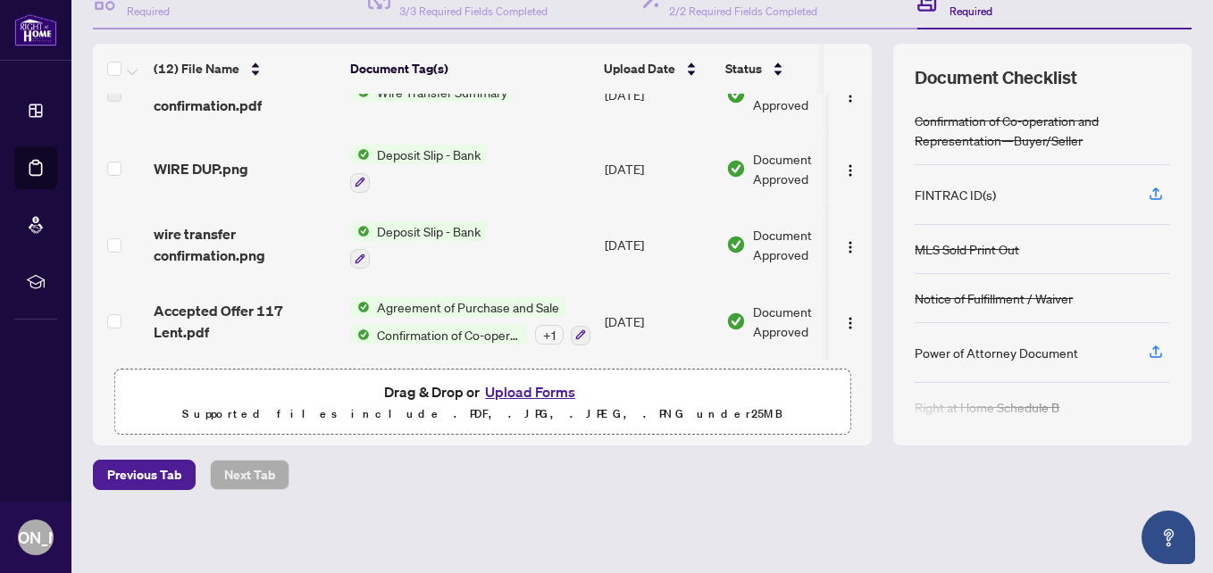
click at [510, 387] on button "Upload Forms" at bounding box center [530, 391] width 101 height 23
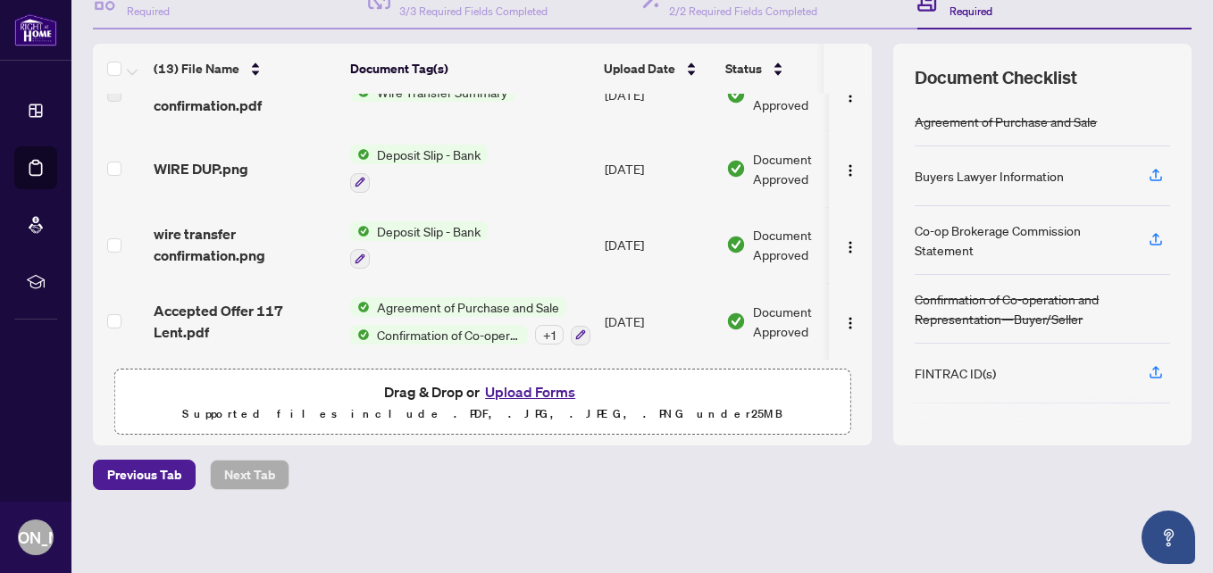
scroll to position [0, 0]
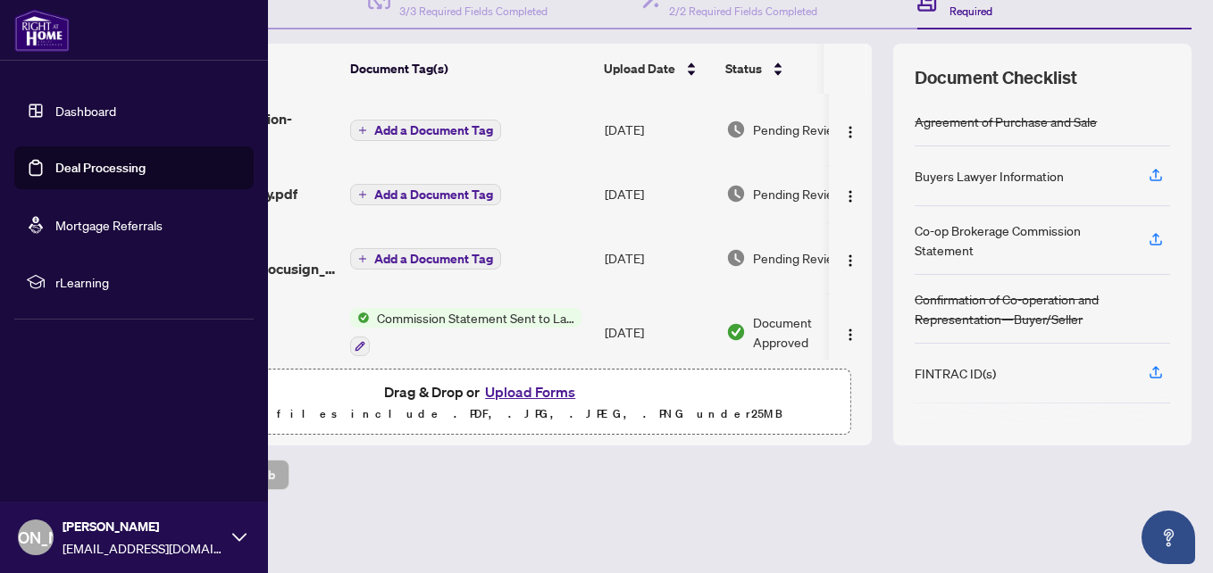
drag, startPoint x: 25, startPoint y: 169, endPoint x: 77, endPoint y: 169, distance: 51.8
click at [55, 169] on link "Deal Processing" at bounding box center [100, 168] width 90 height 16
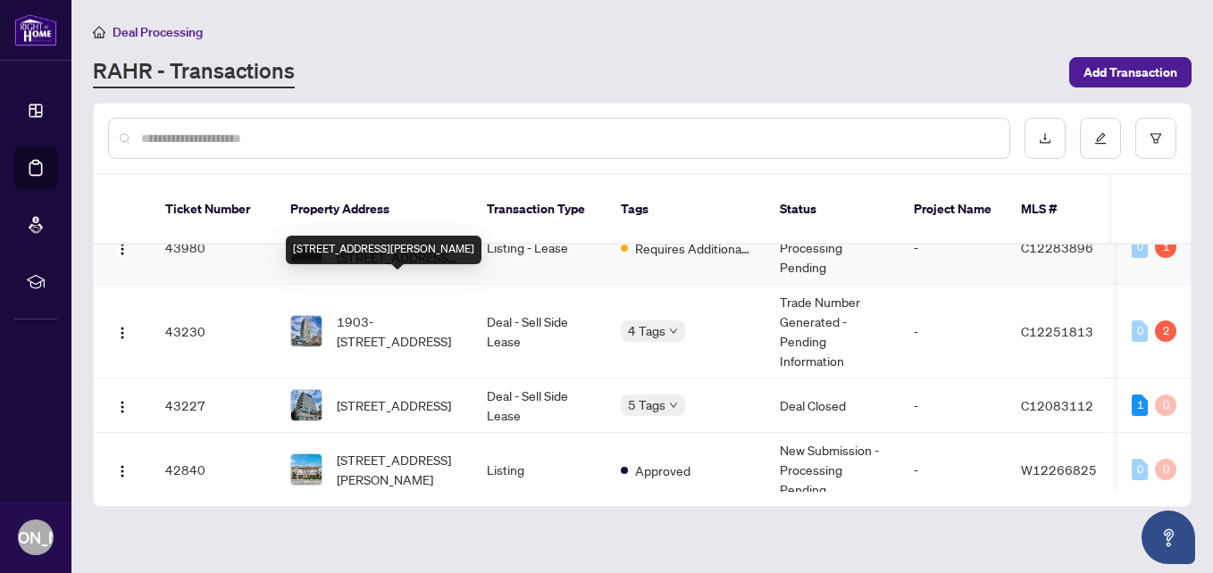
scroll to position [447, 0]
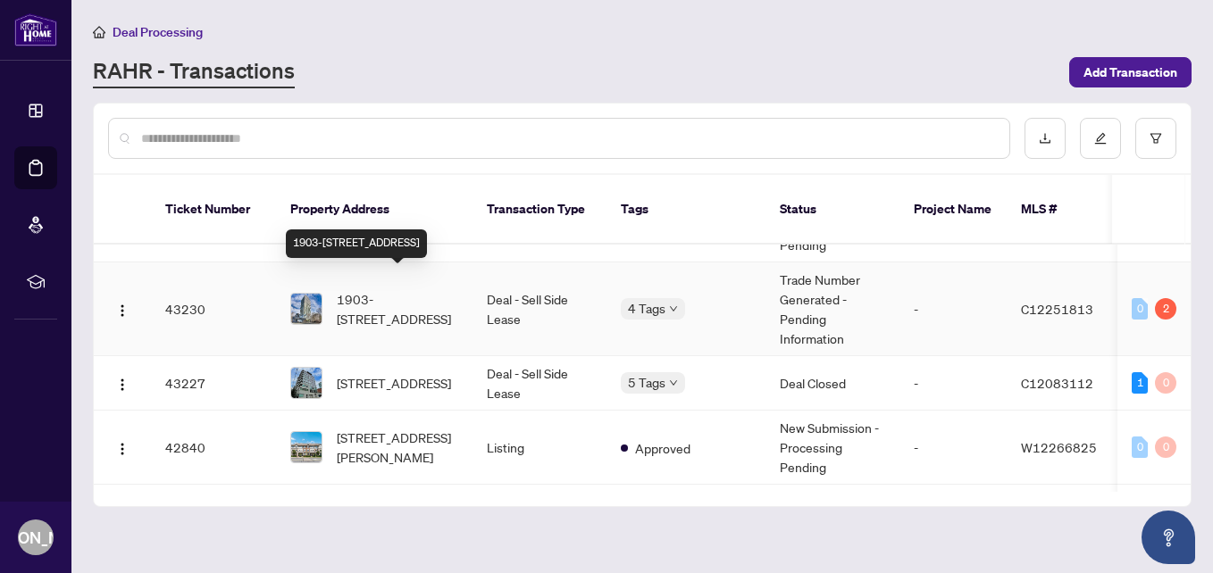
click at [425, 292] on span "1903-[STREET_ADDRESS]" at bounding box center [397, 308] width 121 height 39
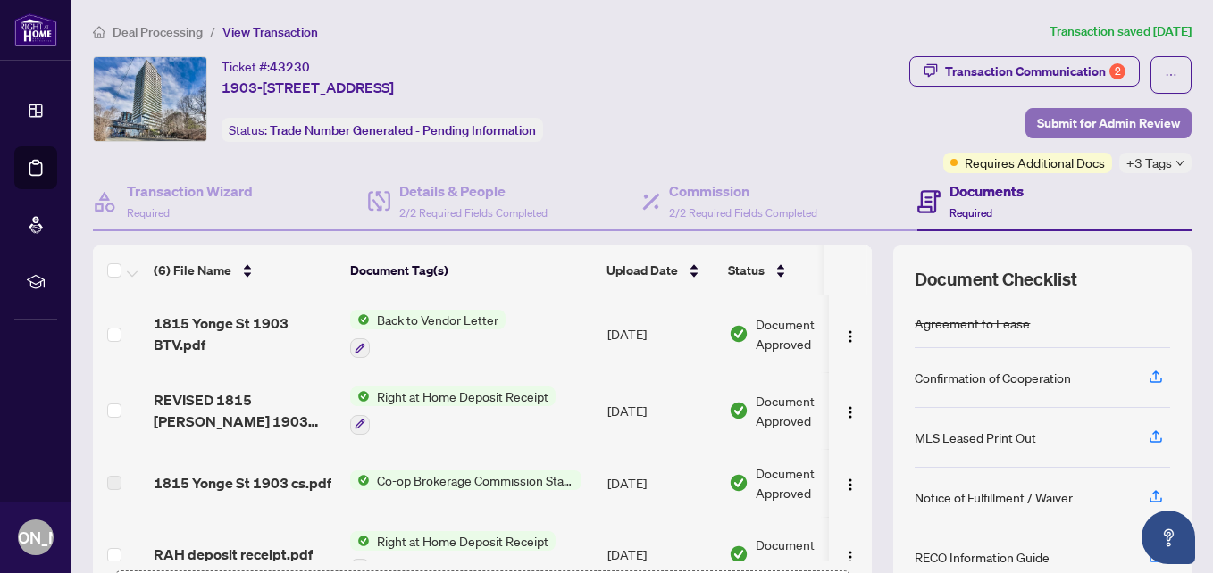
click at [1073, 127] on span "Submit for Admin Review" at bounding box center [1108, 123] width 143 height 29
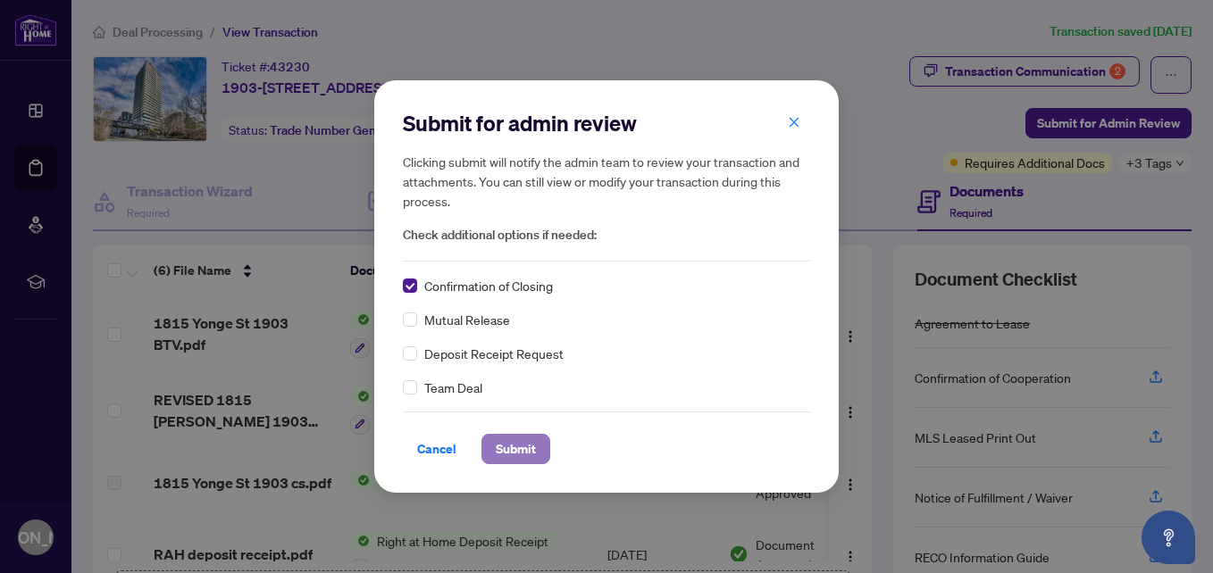
click at [535, 439] on span "Submit" at bounding box center [516, 449] width 40 height 29
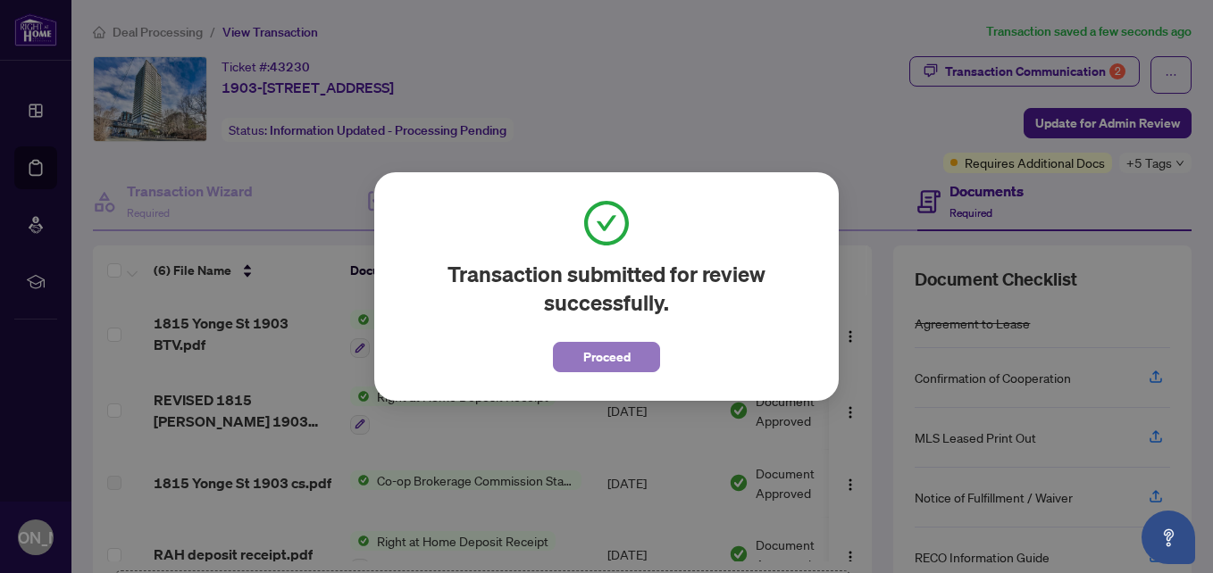
click at [640, 357] on button "Proceed" at bounding box center [606, 357] width 107 height 30
